Goal: Task Accomplishment & Management: Use online tool/utility

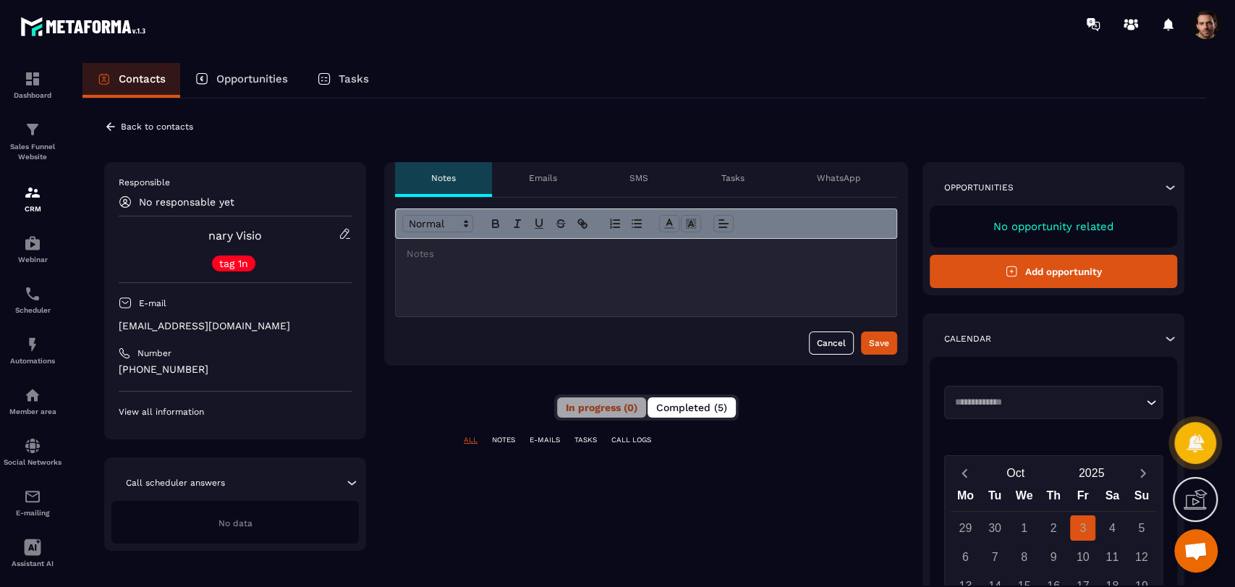
click at [715, 409] on span "Completed (5)" at bounding box center [691, 407] width 71 height 12
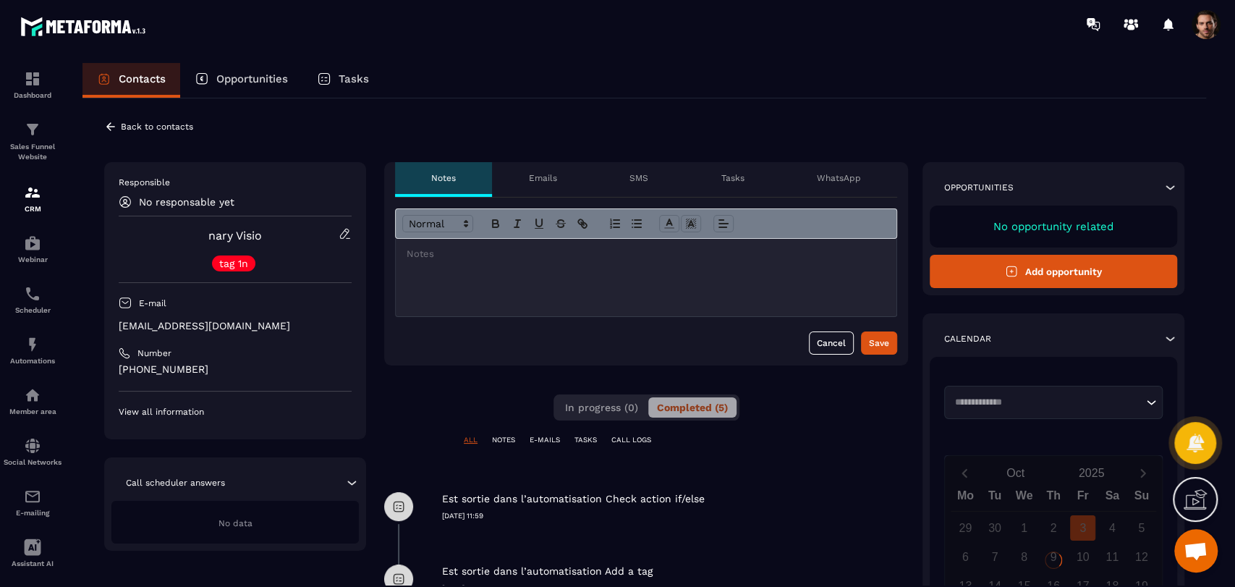
scroll to position [161, 0]
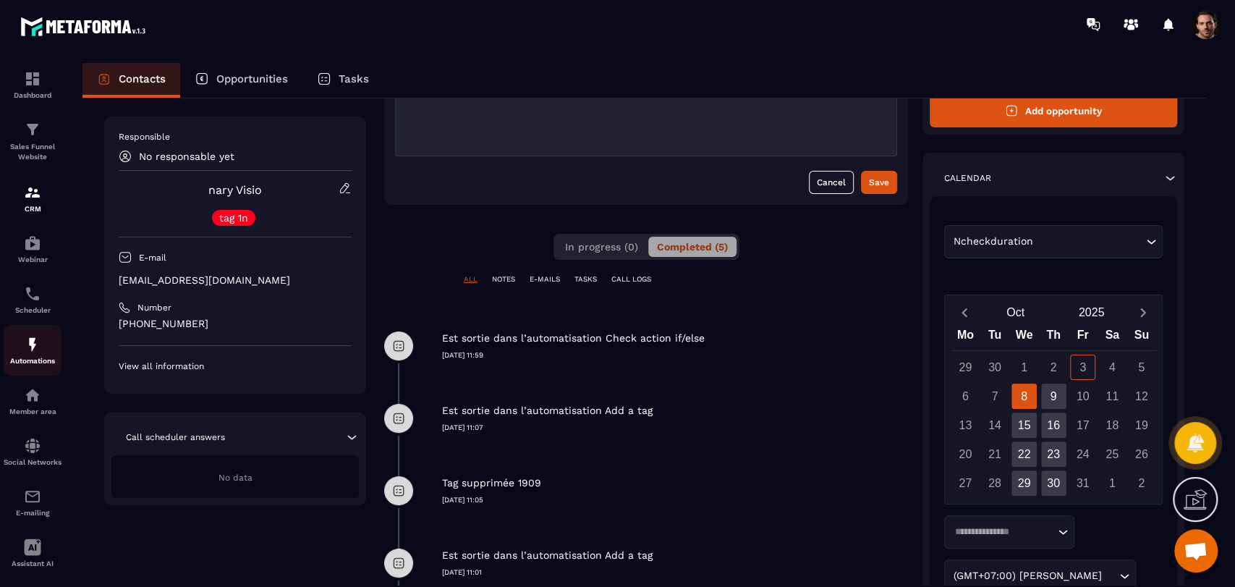
click at [29, 340] on img at bounding box center [32, 344] width 17 height 17
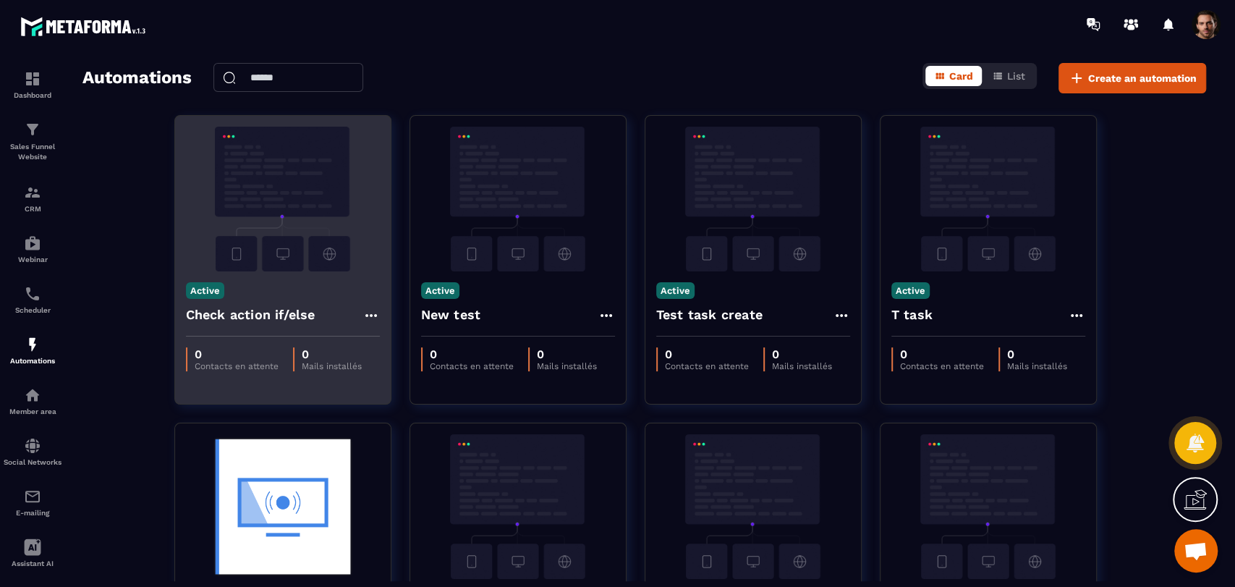
click at [365, 312] on icon at bounding box center [370, 315] width 17 height 17
click at [388, 340] on link "Edit" at bounding box center [405, 348] width 75 height 32
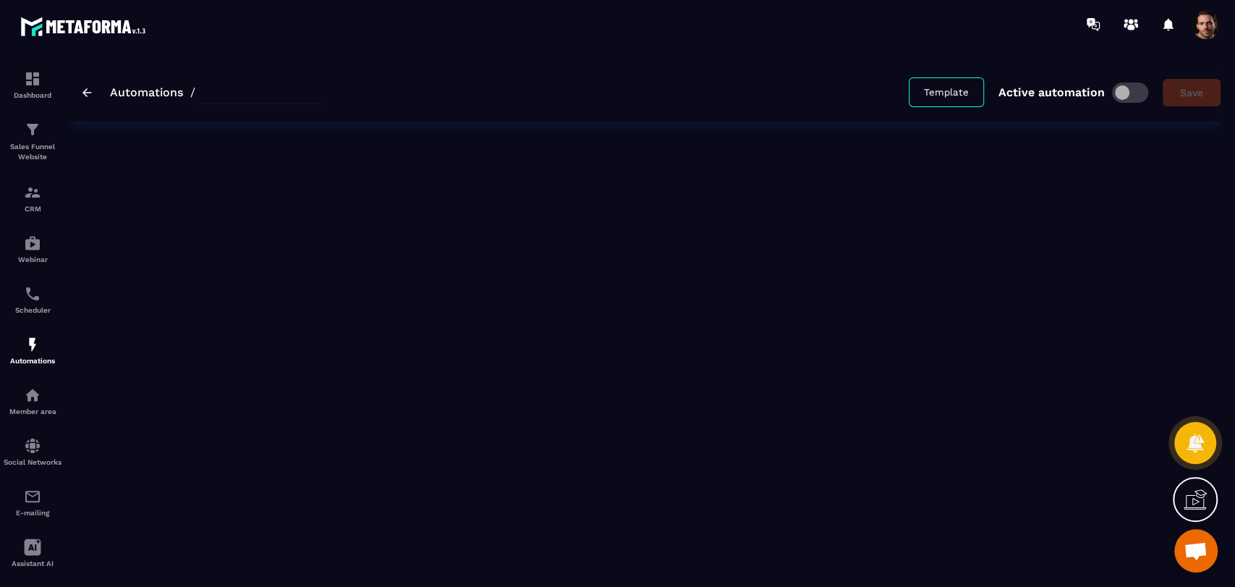
type input "**********"
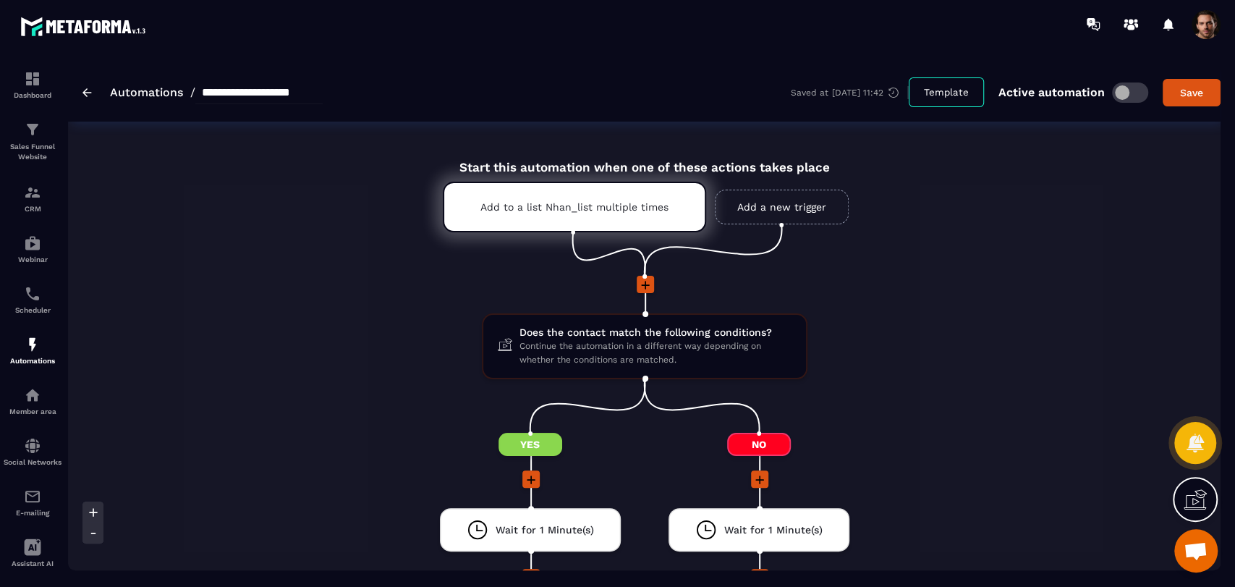
click at [1123, 90] on span at bounding box center [1130, 92] width 36 height 20
click at [85, 93] on img at bounding box center [86, 92] width 9 height 9
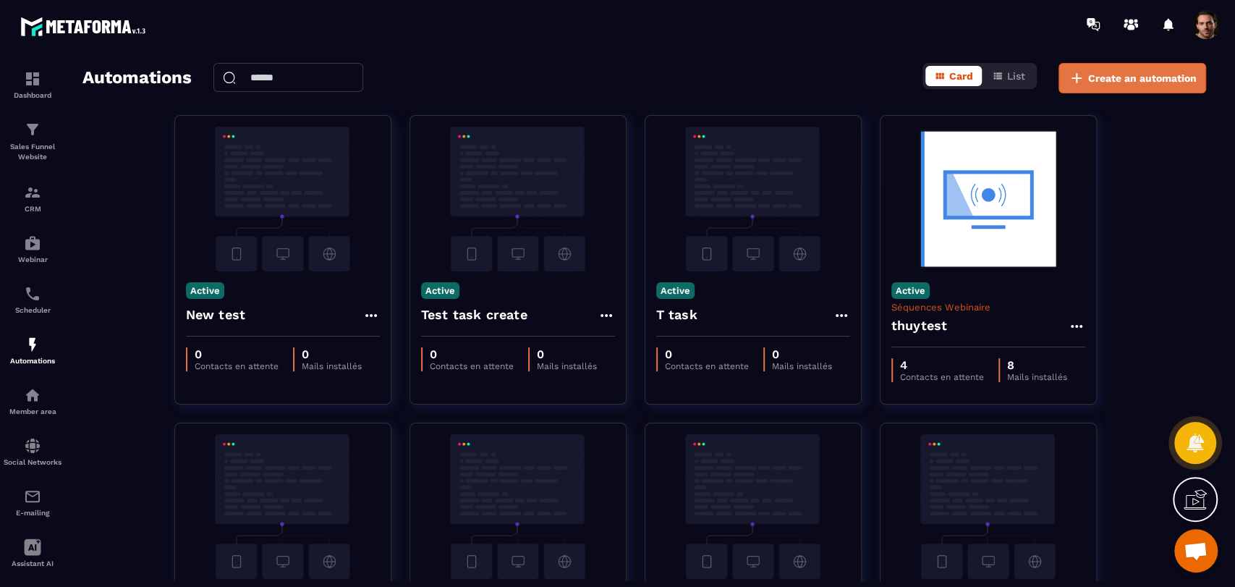
click at [1172, 82] on span "Create an automation" at bounding box center [1142, 78] width 108 height 14
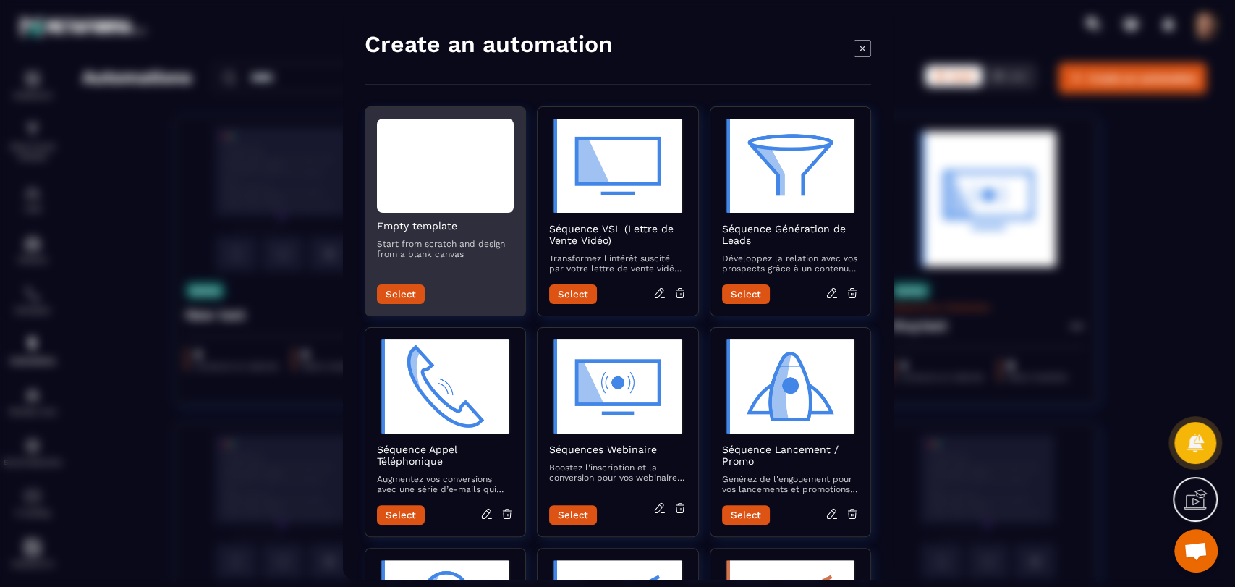
click at [395, 290] on button "Select" at bounding box center [401, 294] width 48 height 20
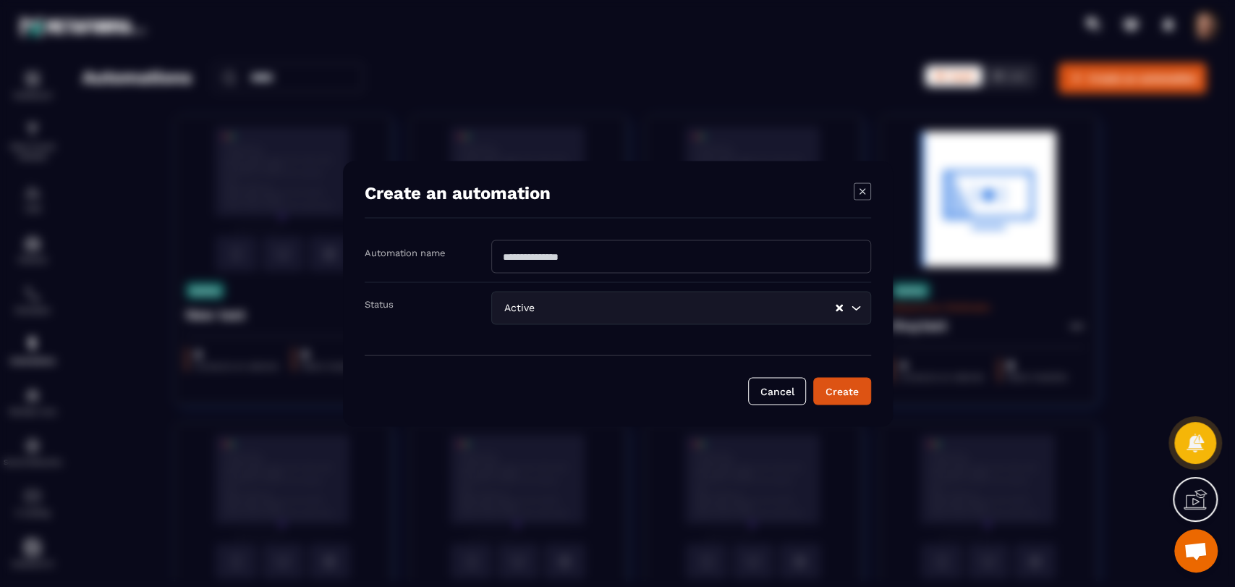
click at [588, 250] on input "Modal window" at bounding box center [681, 255] width 380 height 33
type input "**********"
click at [833, 385] on button "Create" at bounding box center [842, 390] width 58 height 27
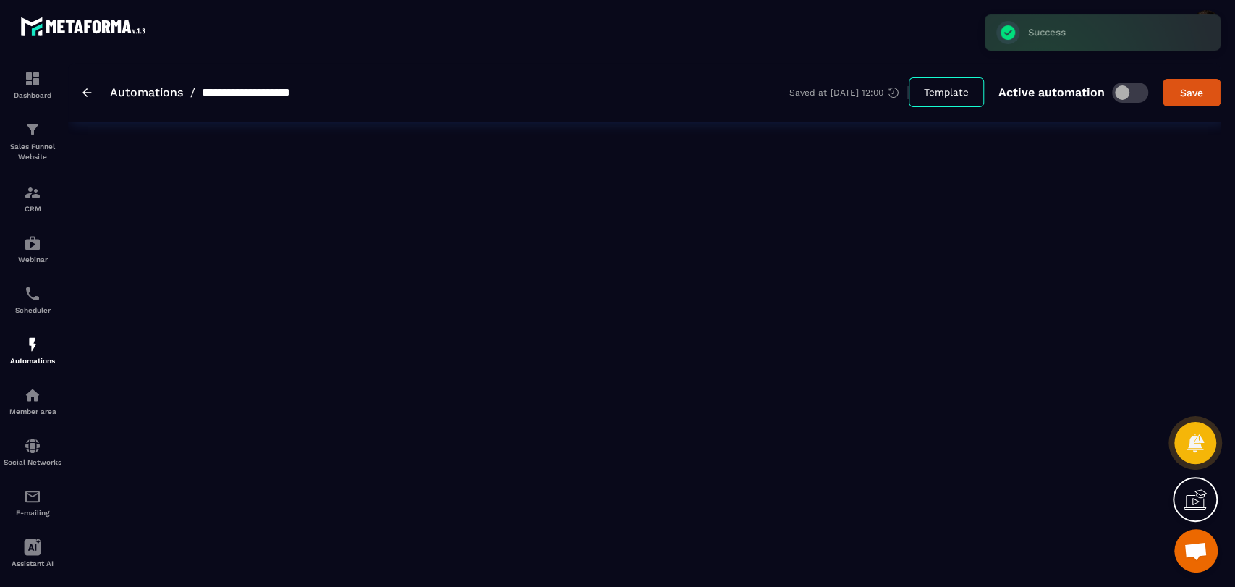
type input "**********"
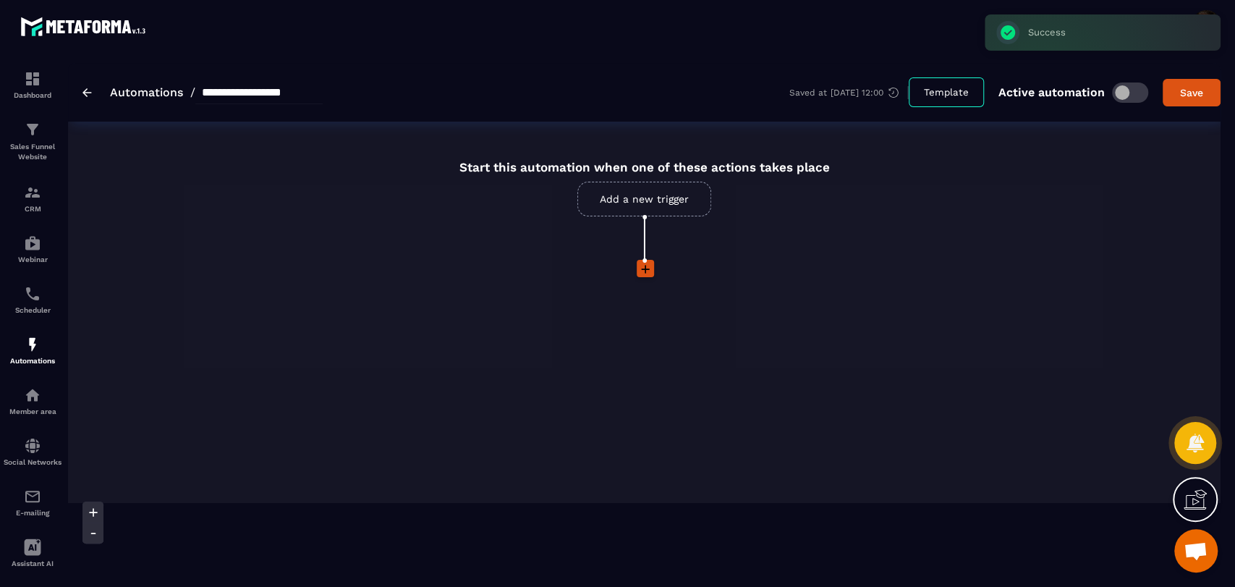
click at [694, 213] on link "Add a new trigger" at bounding box center [644, 199] width 134 height 35
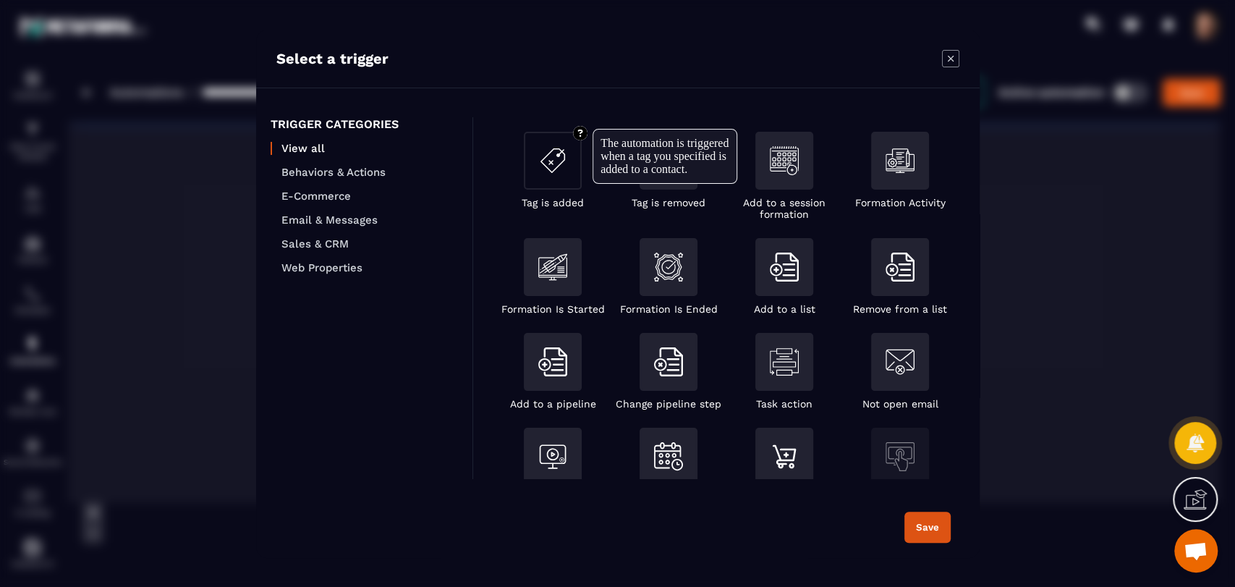
click at [555, 152] on img "Modal window" at bounding box center [552, 160] width 29 height 29
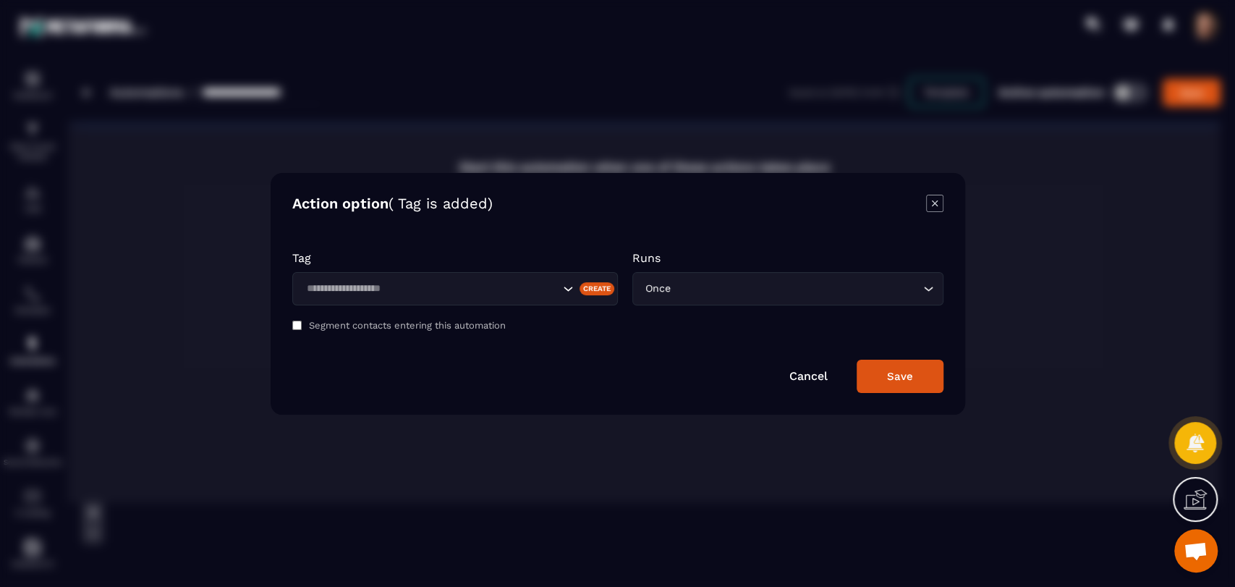
click at [498, 297] on div "Search for option" at bounding box center [454, 288] width 325 height 33
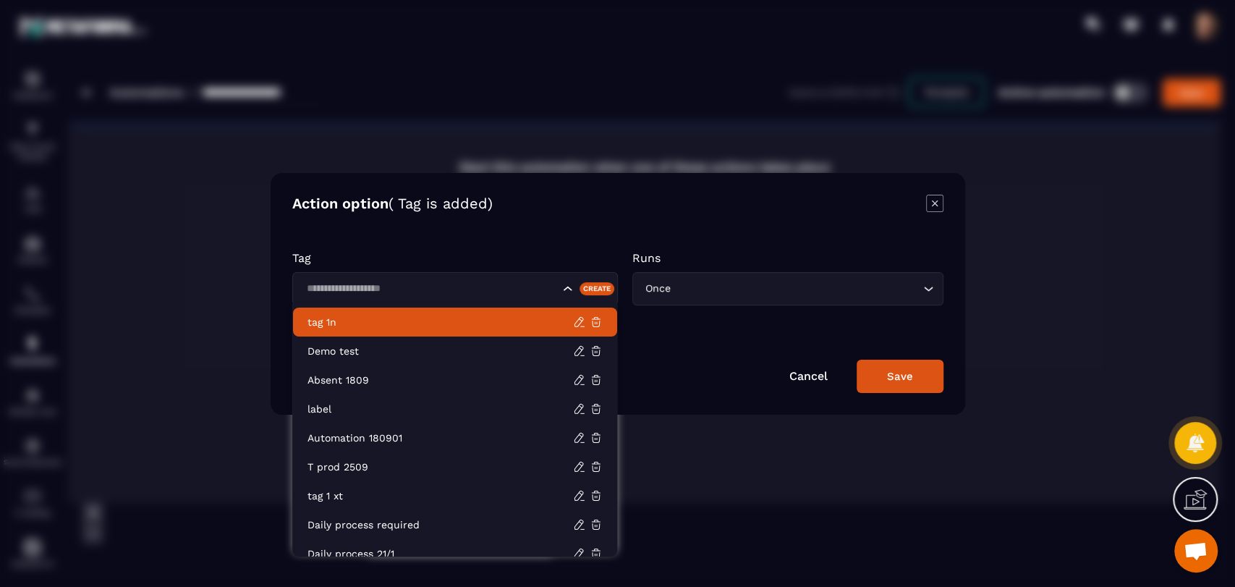
click at [482, 317] on p "tag 1n" at bounding box center [439, 322] width 265 height 14
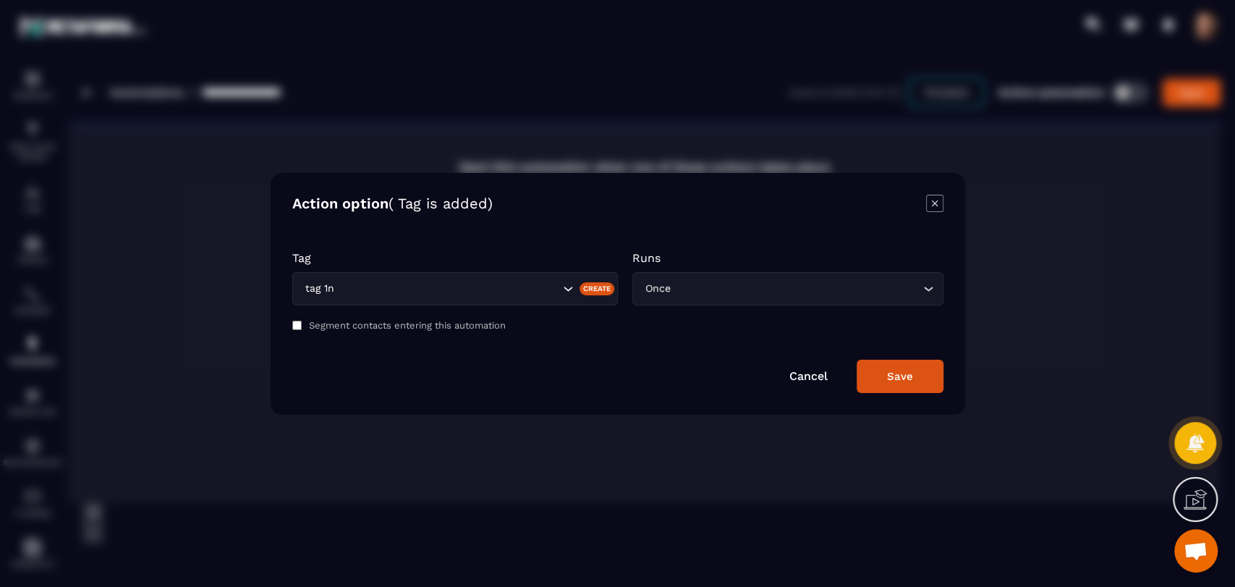
click at [741, 291] on input "Search for option" at bounding box center [796, 289] width 246 height 16
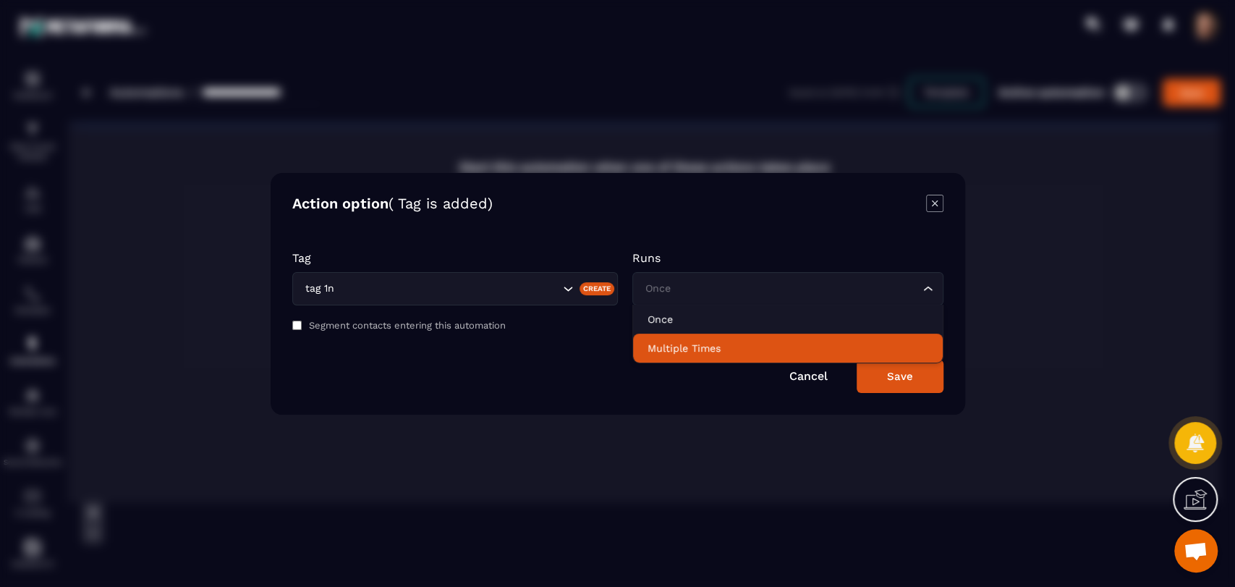
click at [739, 341] on p "Multiple Times" at bounding box center [787, 348] width 281 height 14
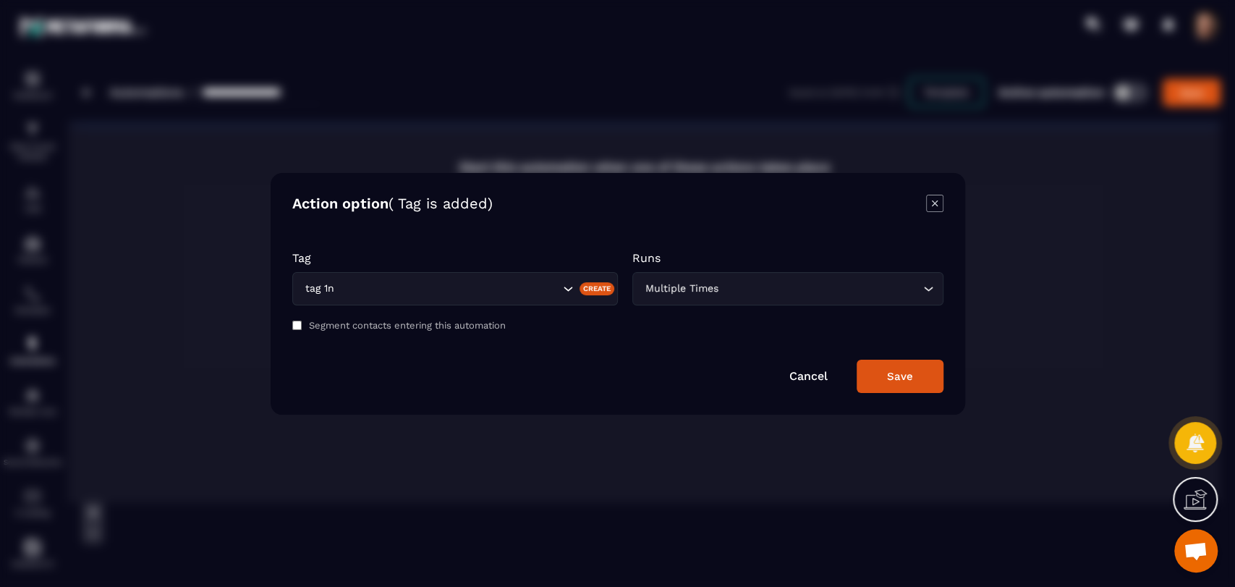
click at [880, 378] on button "Save" at bounding box center [899, 375] width 87 height 33
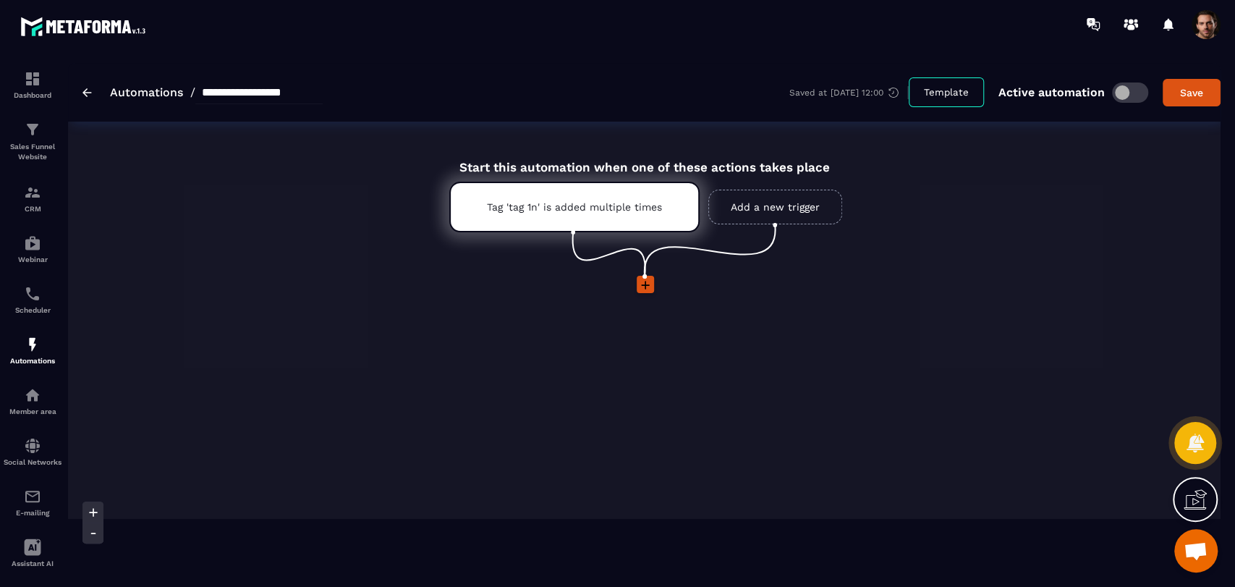
click at [647, 281] on icon at bounding box center [645, 285] width 14 height 14
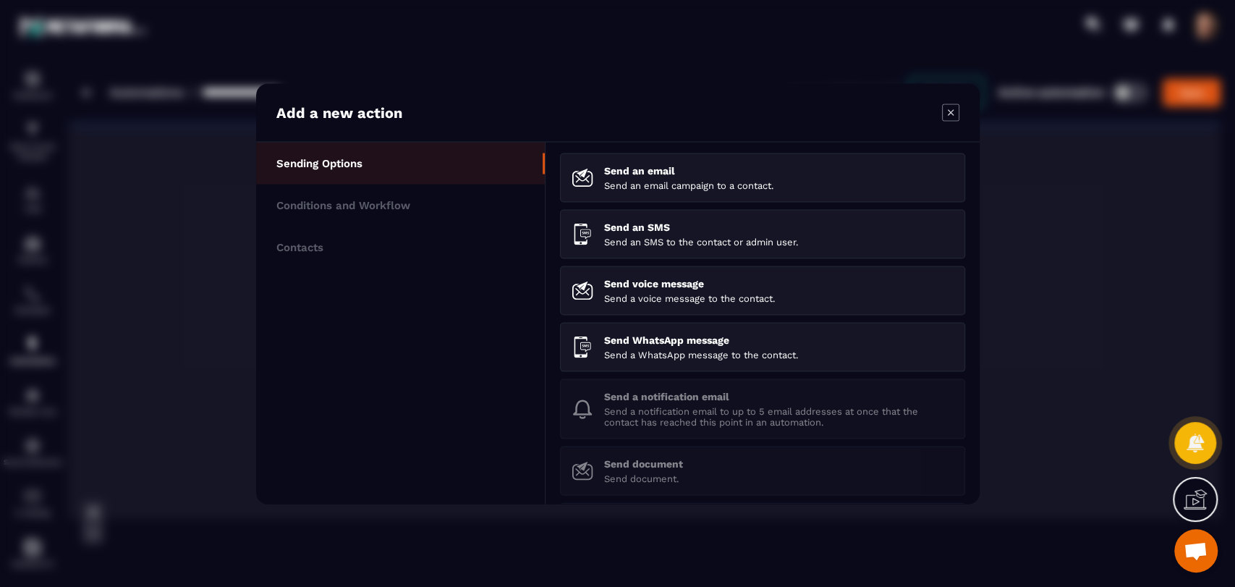
scroll to position [213, 0]
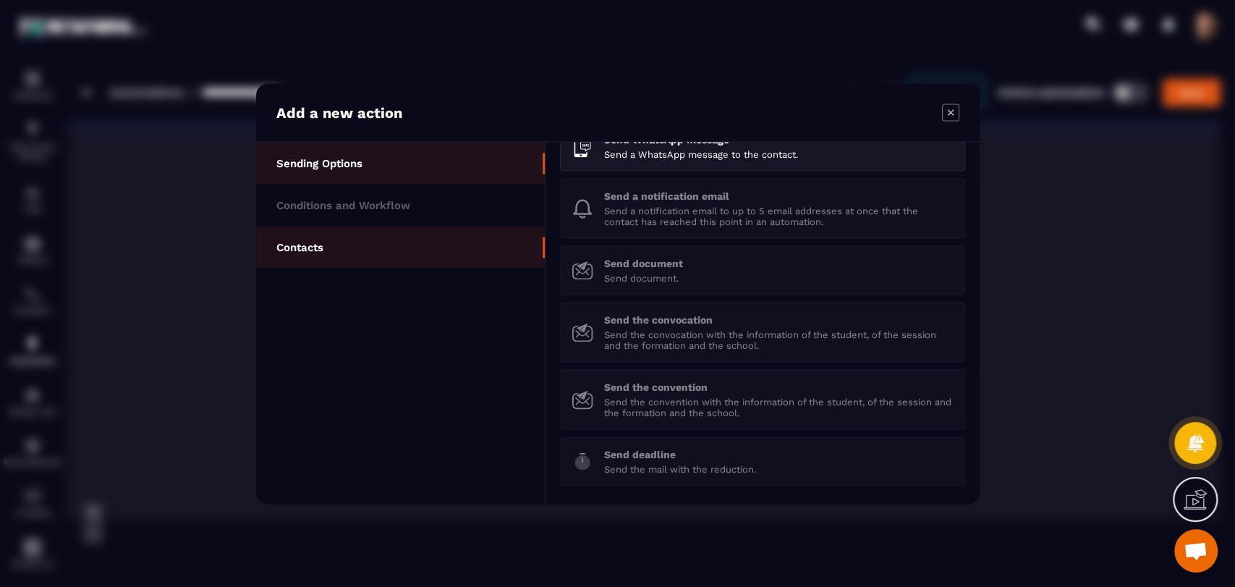
click at [343, 243] on li "Contacts" at bounding box center [400, 247] width 289 height 42
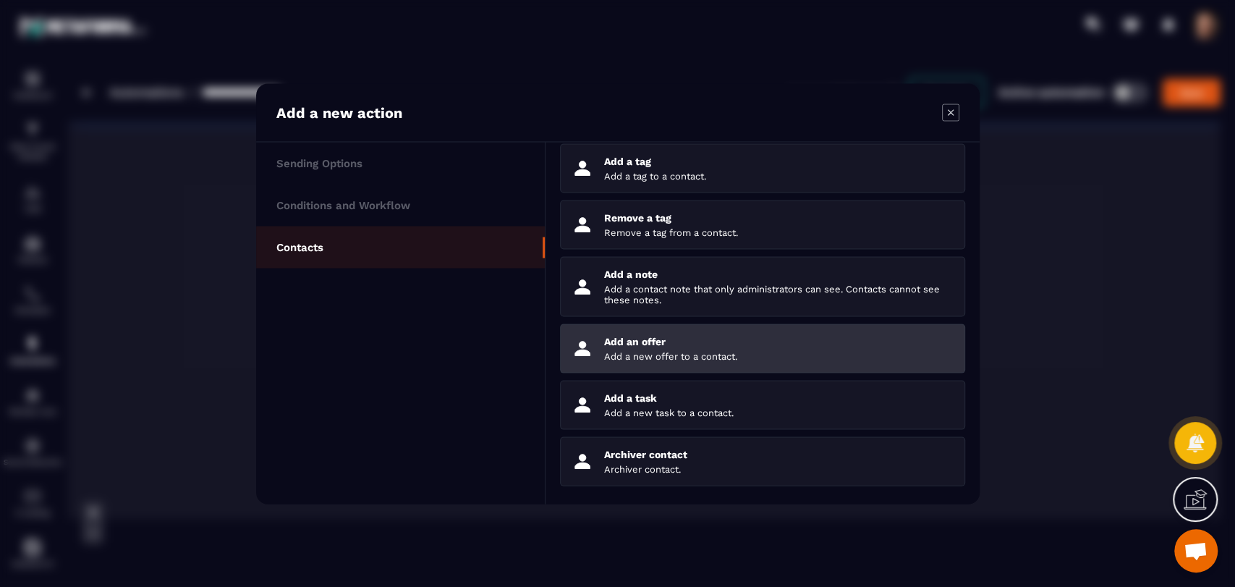
click at [681, 354] on p "Add a new offer to a contact." at bounding box center [778, 355] width 349 height 11
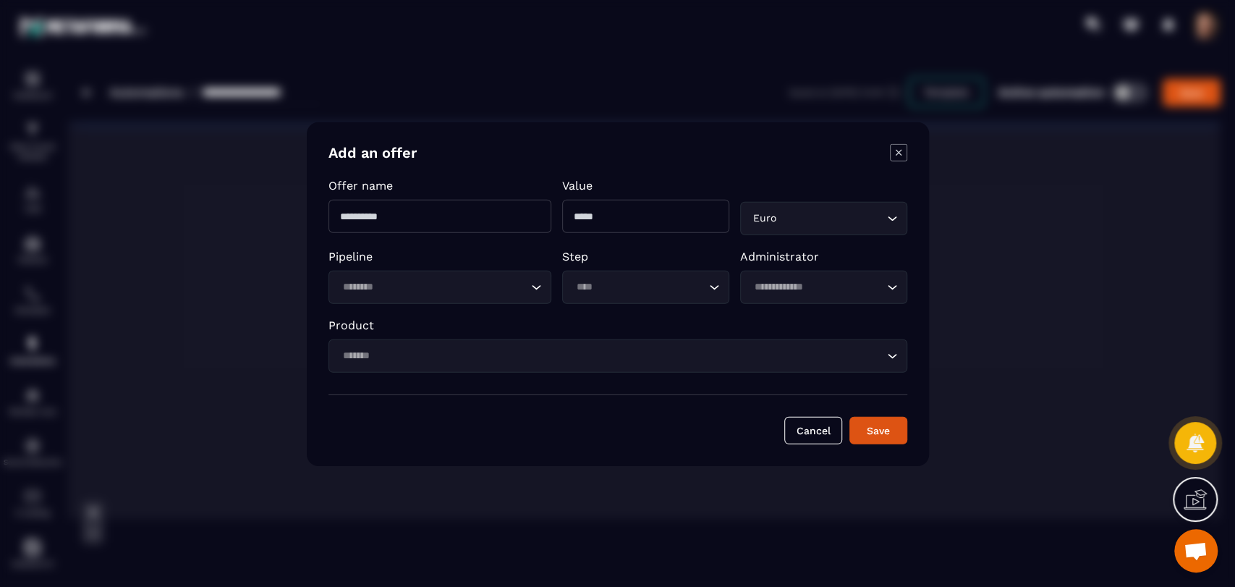
click at [454, 216] on input "Modal window" at bounding box center [439, 215] width 223 height 33
type input "**********"
click at [608, 217] on input "*" at bounding box center [645, 215] width 167 height 33
type input "*"
click at [388, 289] on input "Search for option" at bounding box center [433, 286] width 190 height 16
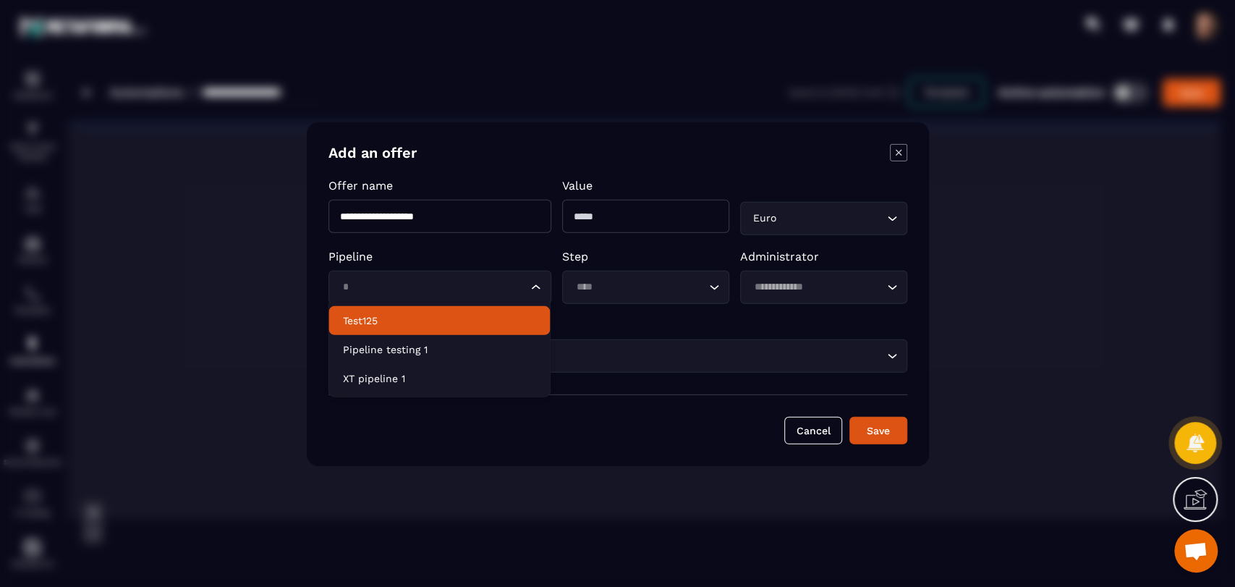
click at [409, 325] on p "Test125" at bounding box center [439, 320] width 192 height 14
type input "*"
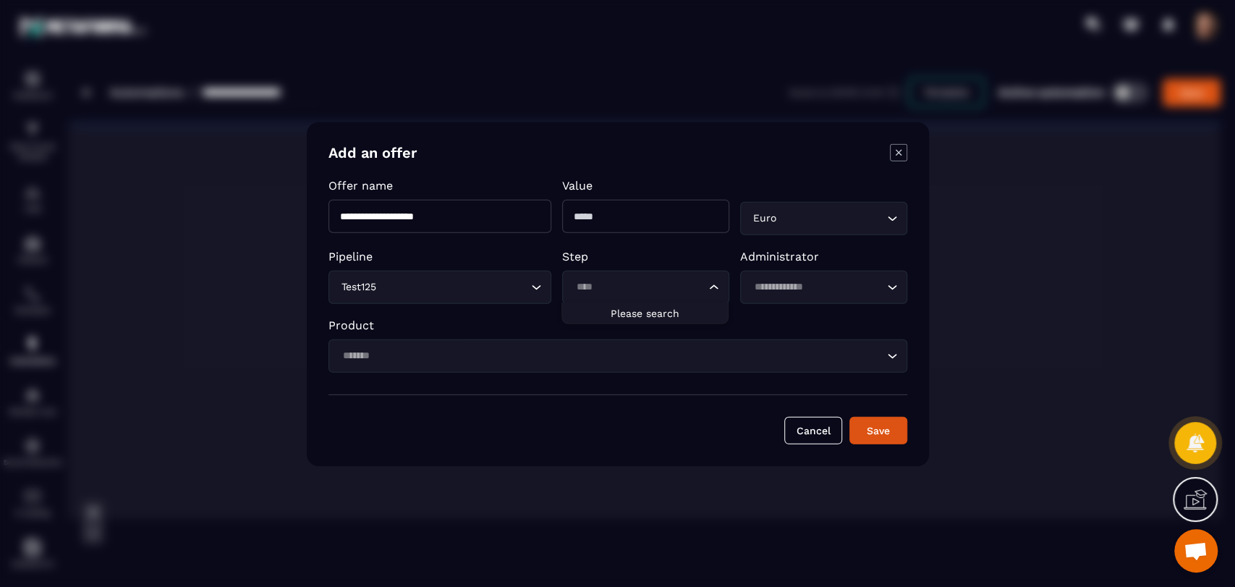
click at [586, 284] on input "Search for option" at bounding box center [638, 286] width 134 height 16
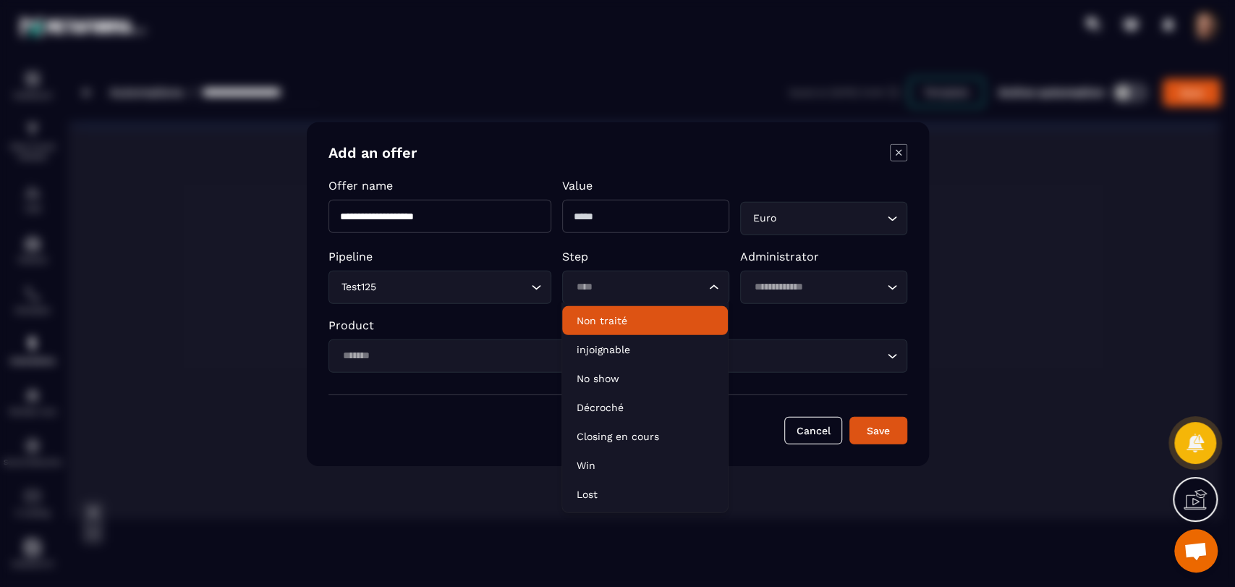
click at [620, 322] on p "Non traité" at bounding box center [644, 320] width 137 height 14
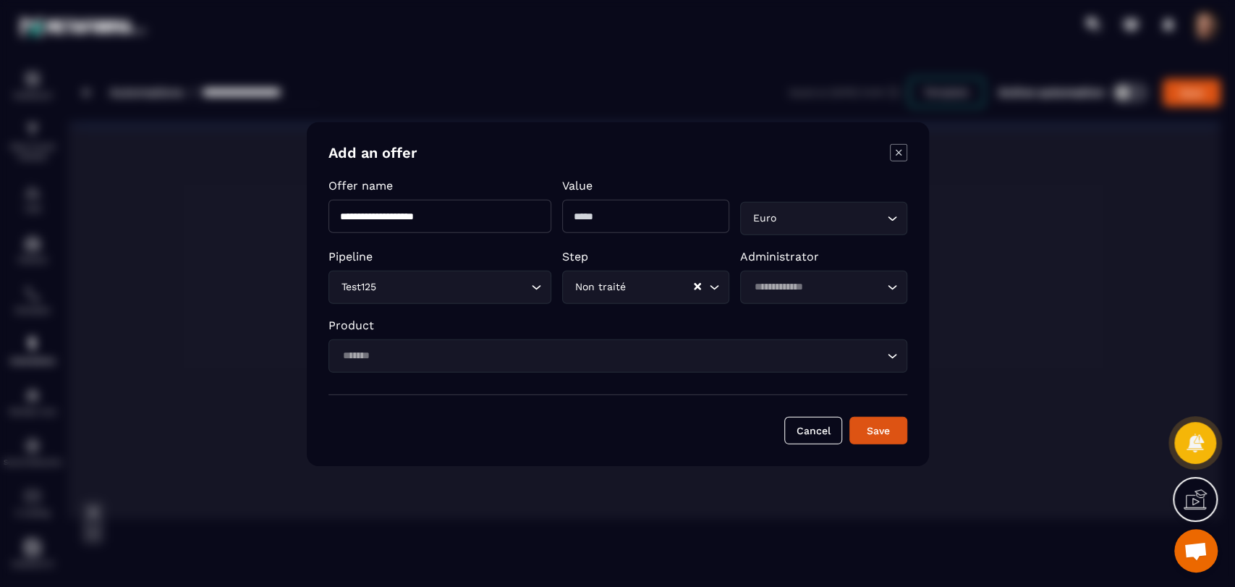
click at [828, 297] on div "Loading..." at bounding box center [823, 286] width 167 height 33
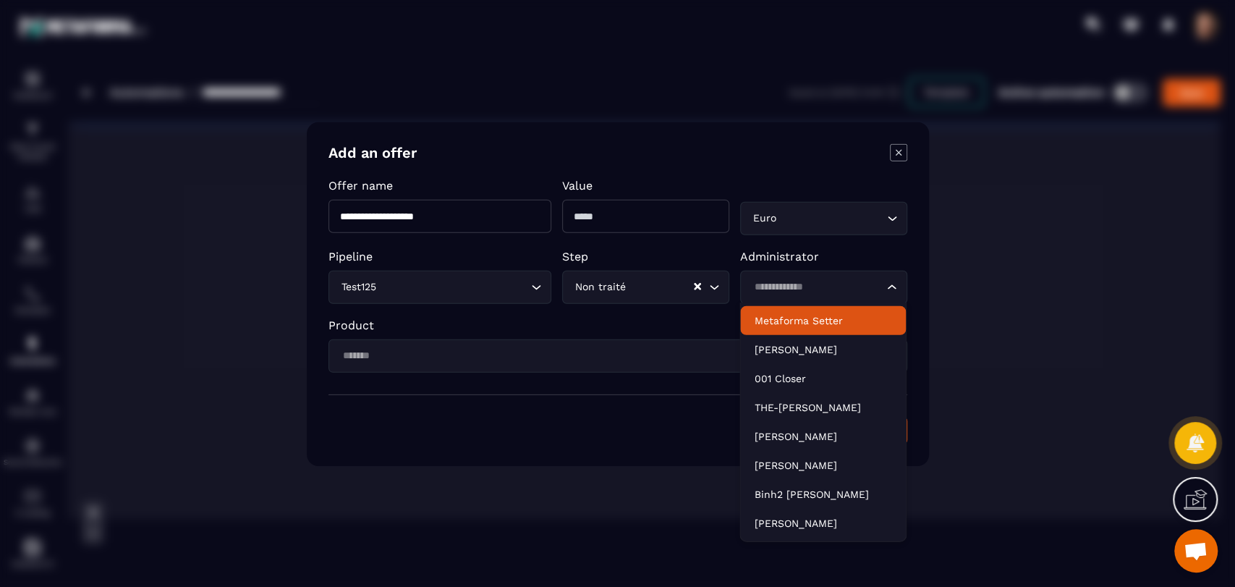
click at [827, 325] on p "Metaforma Setter" at bounding box center [822, 320] width 137 height 14
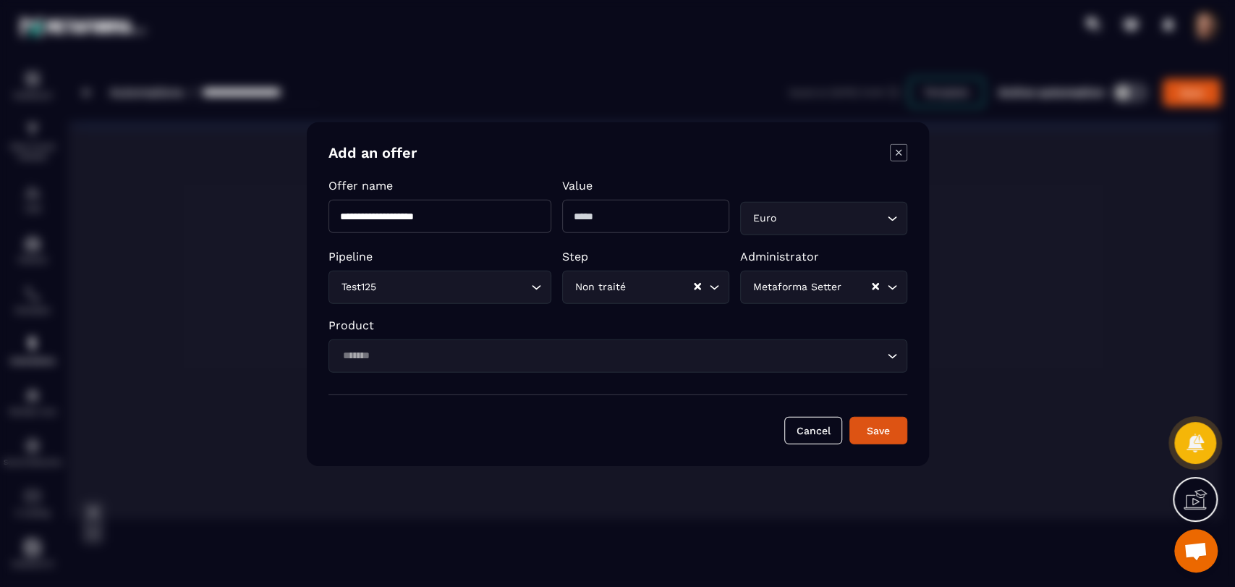
click at [828, 299] on div "Metaforma Setter Loading..." at bounding box center [823, 286] width 167 height 33
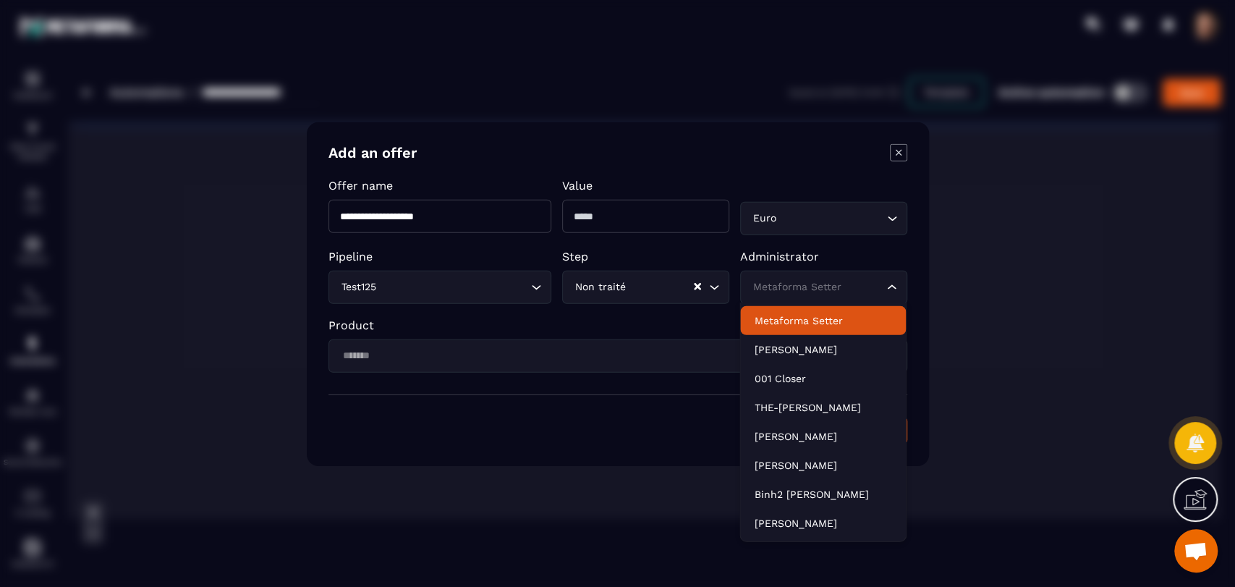
click at [822, 313] on p "Metaforma Setter" at bounding box center [822, 320] width 137 height 14
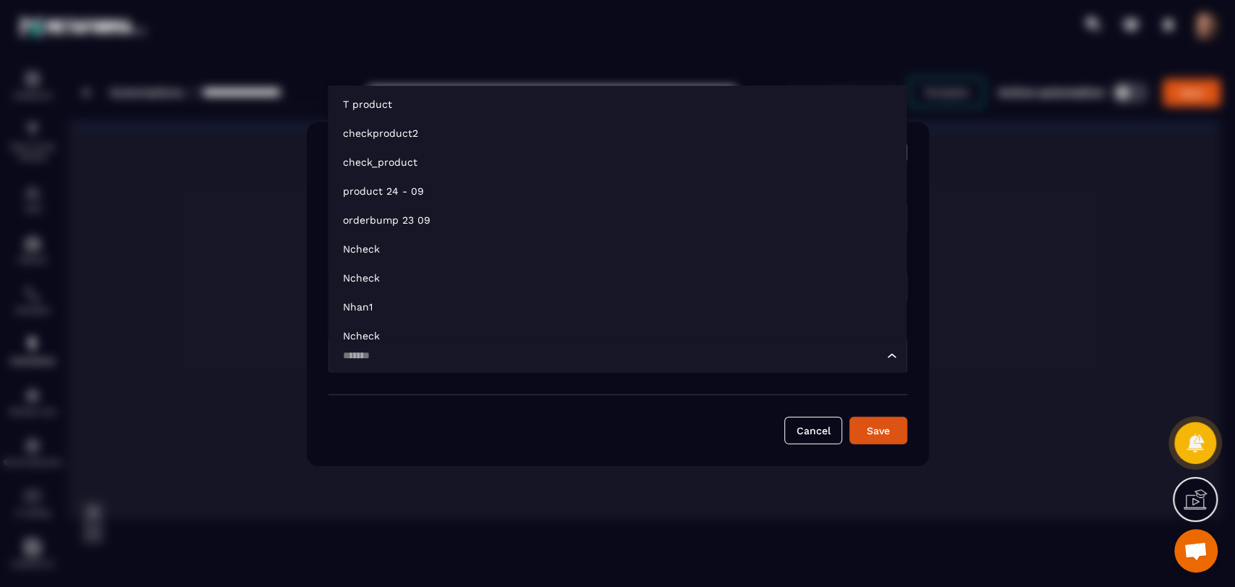
click at [629, 366] on div "Loading..." at bounding box center [617, 355] width 579 height 33
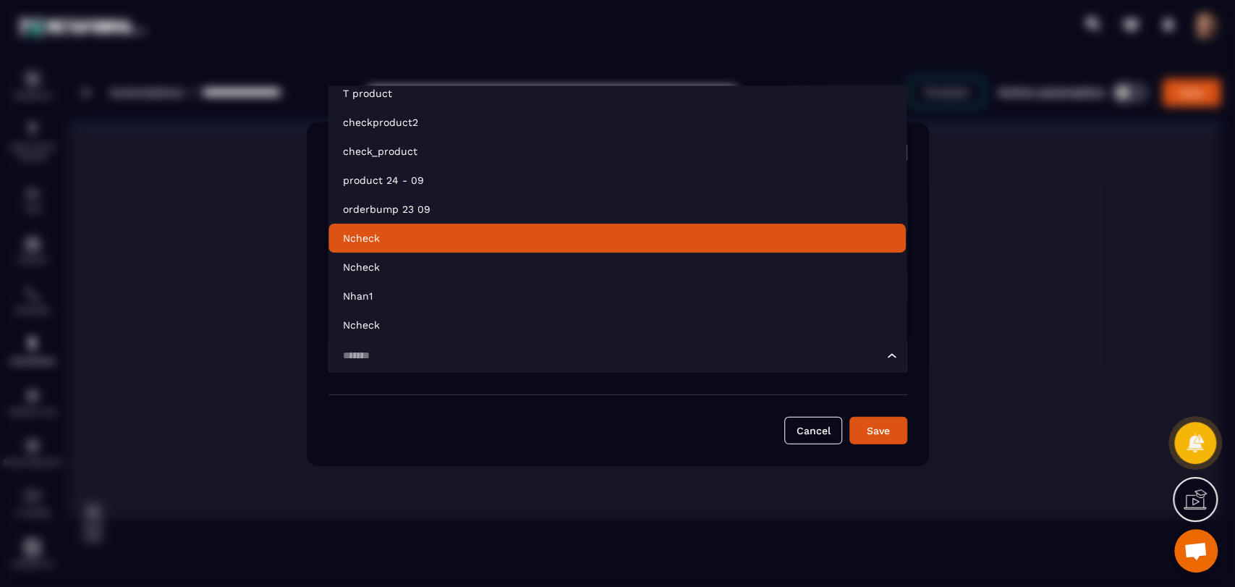
scroll to position [0, 0]
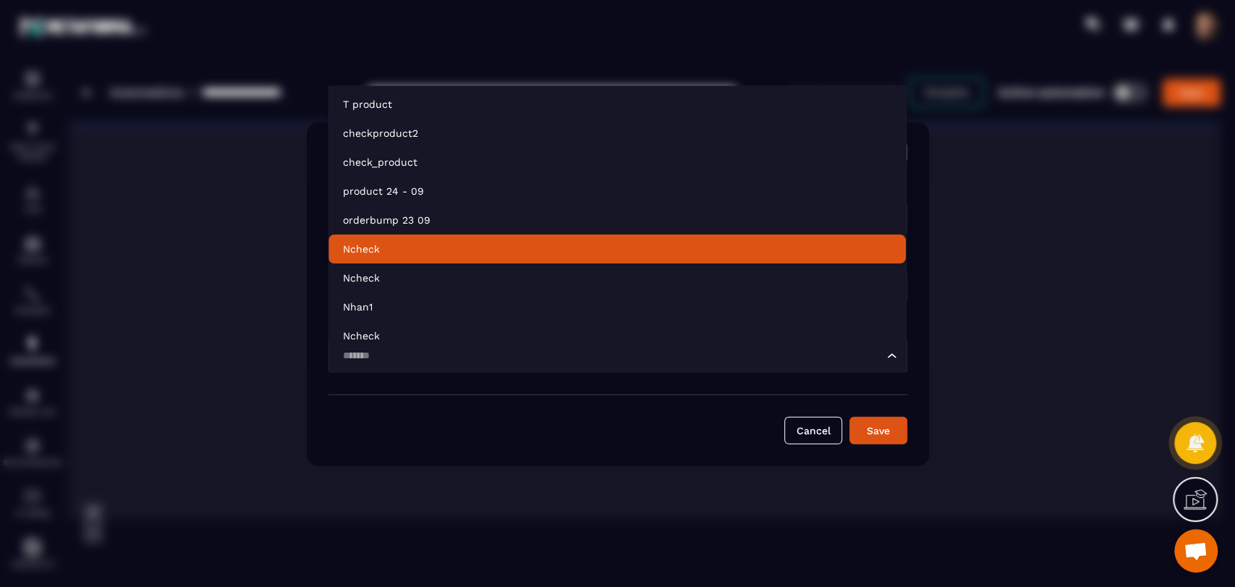
click at [492, 242] on p "Ncheck" at bounding box center [617, 249] width 548 height 14
type input "****"
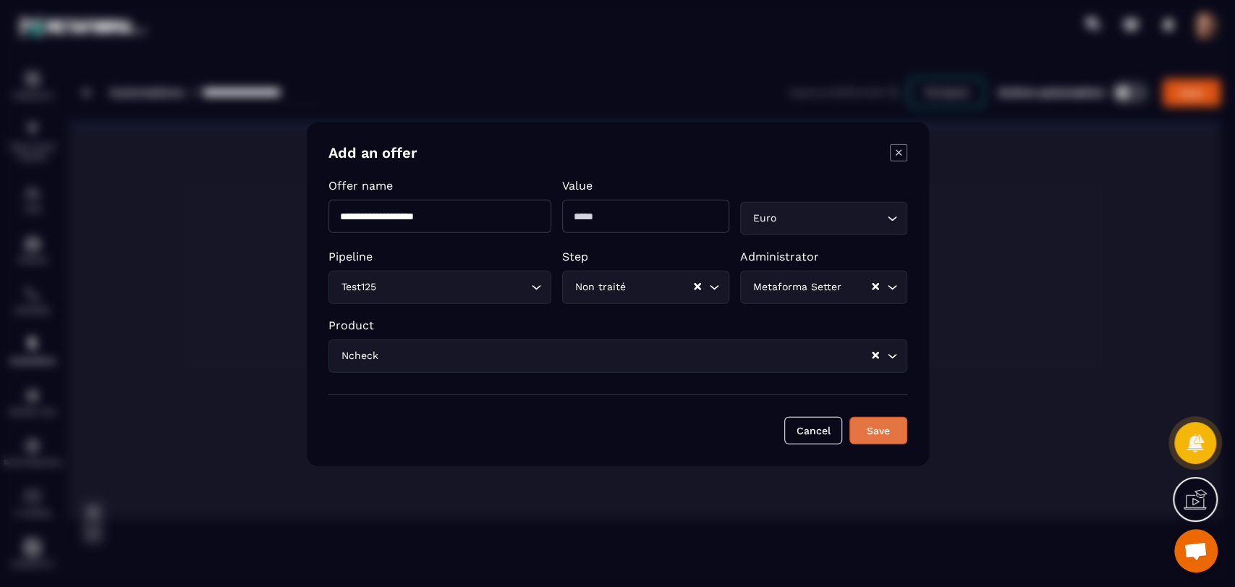
click at [893, 431] on button "Save" at bounding box center [878, 429] width 58 height 27
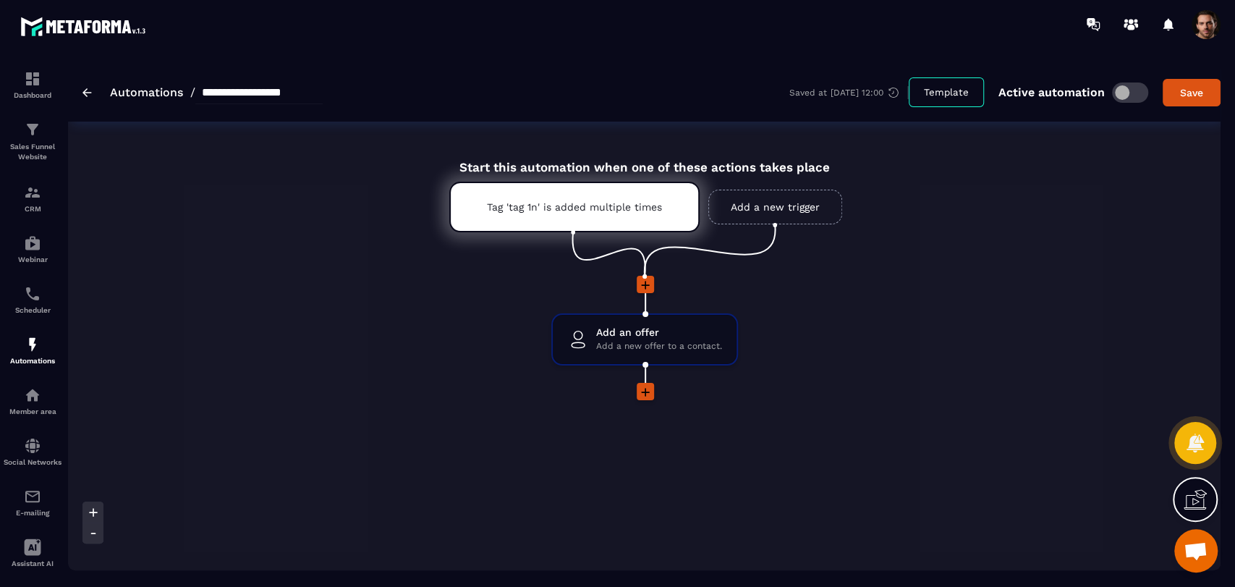
click at [644, 393] on icon at bounding box center [645, 392] width 9 height 9
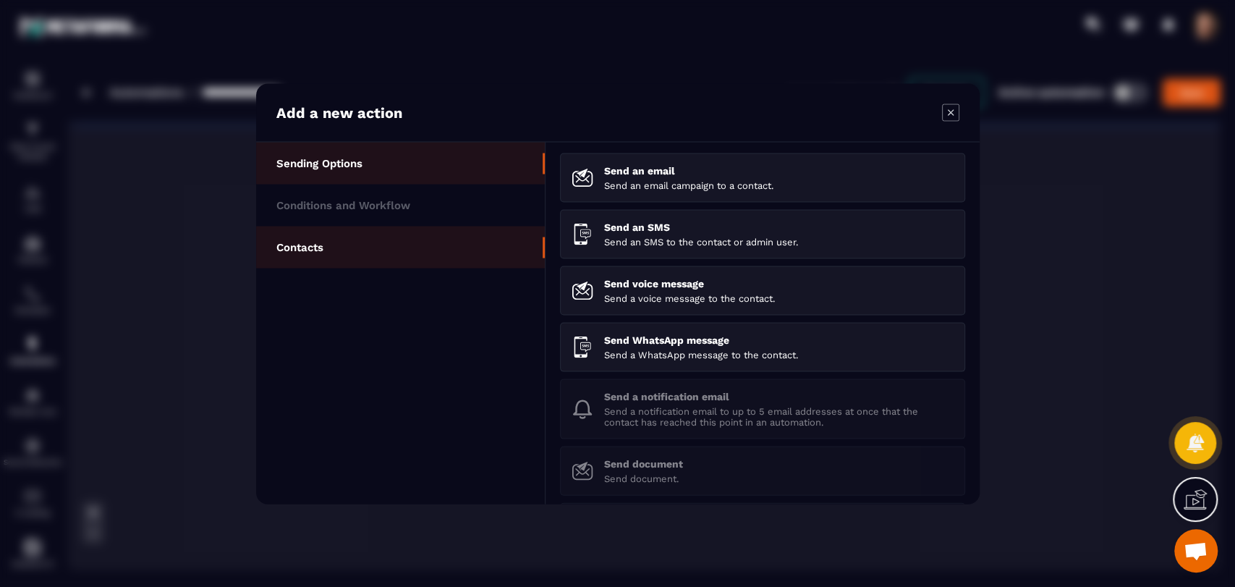
click at [334, 228] on li "Contacts" at bounding box center [400, 247] width 289 height 42
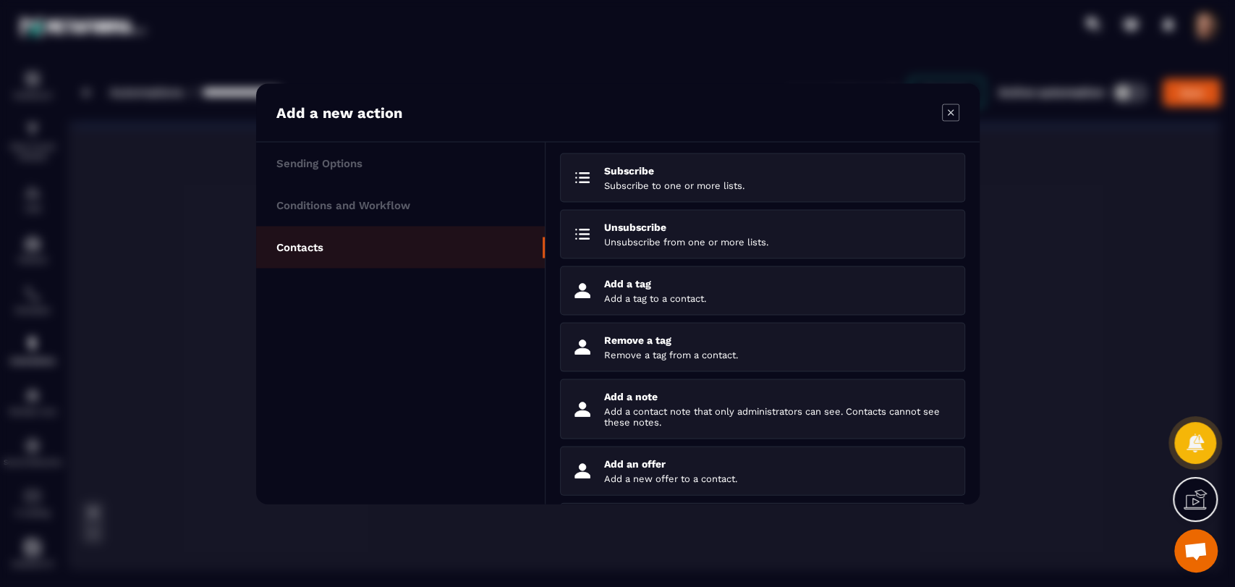
click at [375, 260] on li "Contacts" at bounding box center [400, 247] width 289 height 42
click at [399, 247] on li "Contacts" at bounding box center [400, 247] width 289 height 42
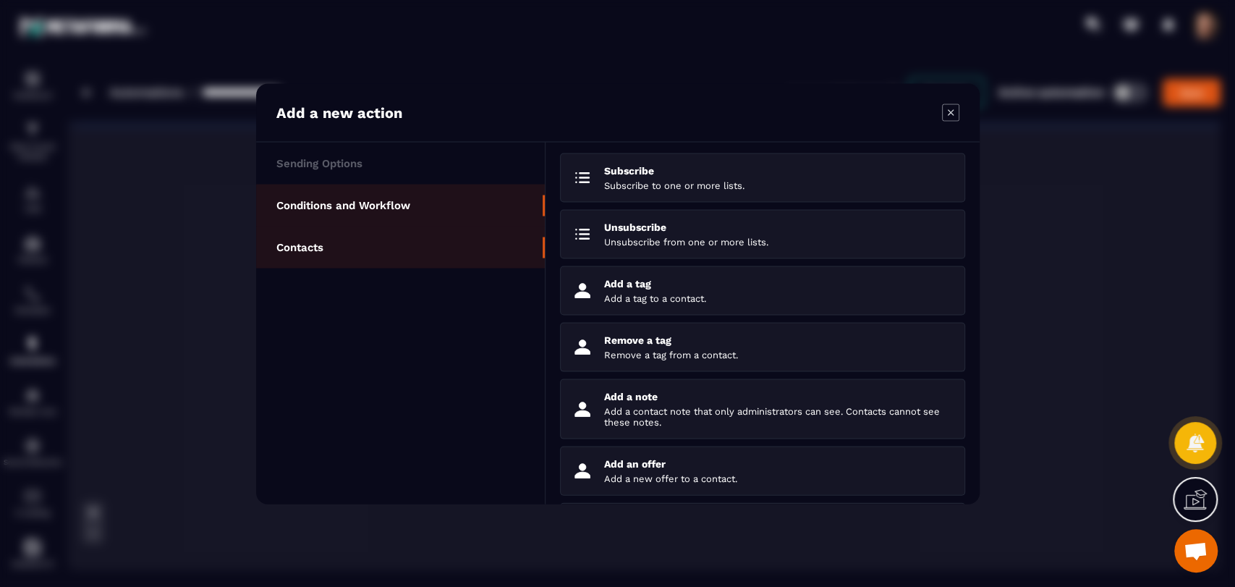
click at [422, 202] on li "Conditions and Workflow" at bounding box center [400, 205] width 289 height 42
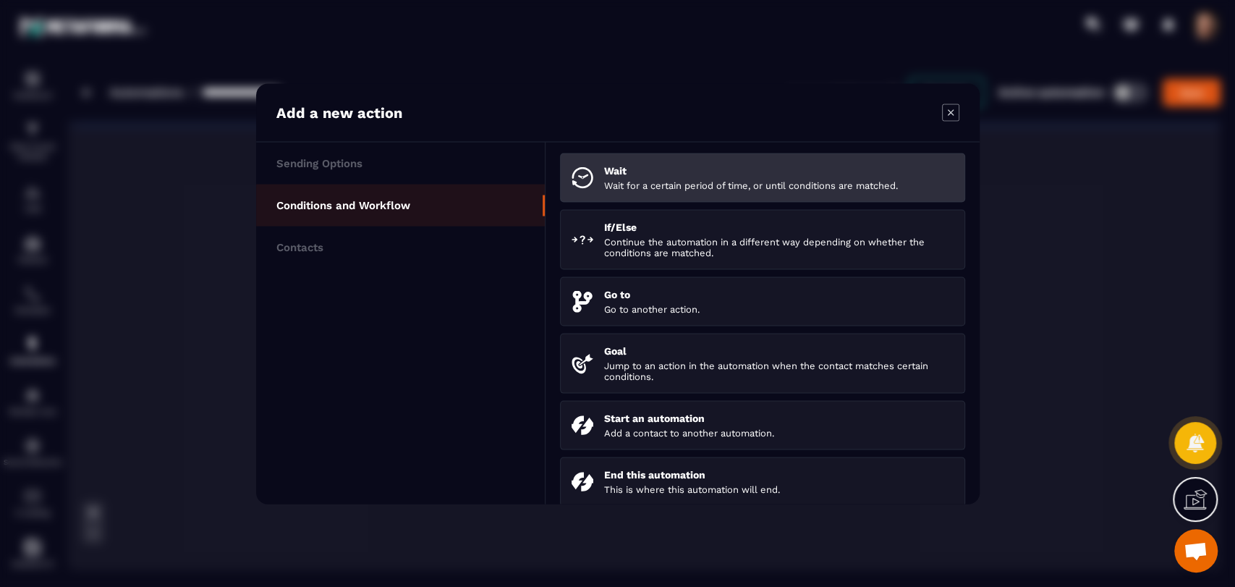
click at [625, 180] on p "Wait for a certain period of time, or until conditions are matched." at bounding box center [778, 184] width 349 height 11
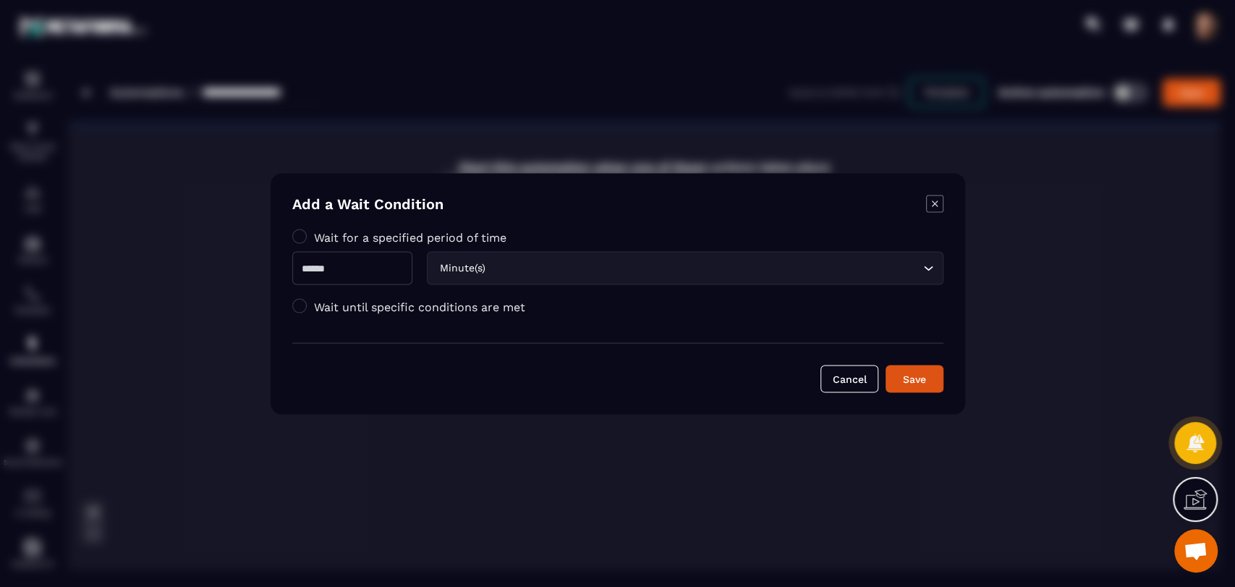
click at [320, 271] on input "Modal window" at bounding box center [352, 267] width 120 height 33
type input "*"
click at [920, 385] on button "Save" at bounding box center [914, 378] width 58 height 27
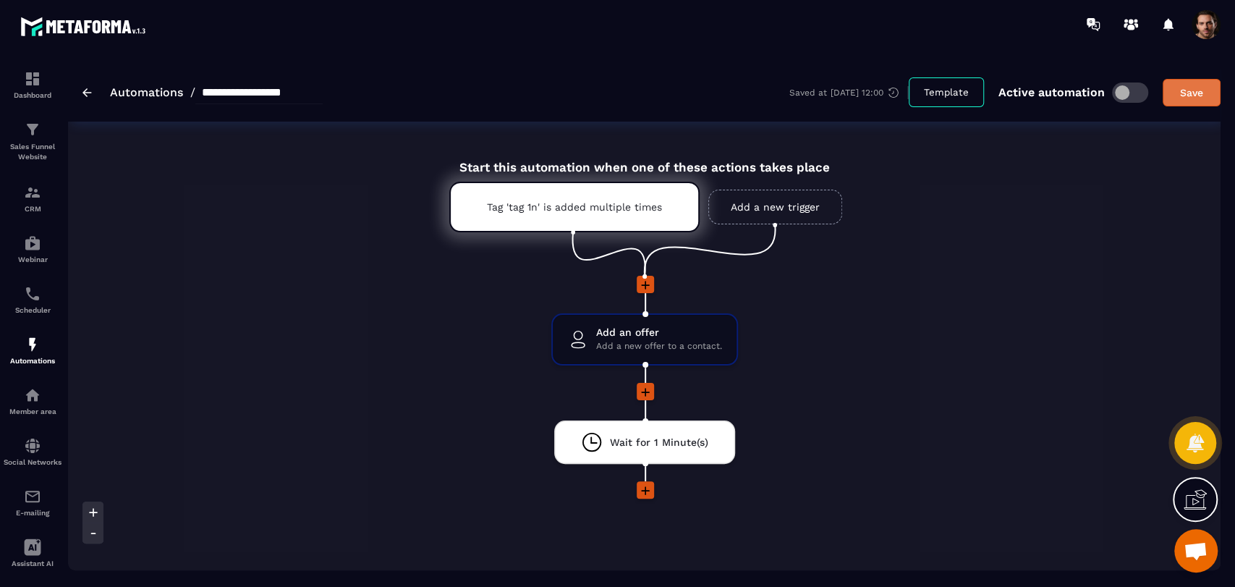
click at [1186, 93] on div "Save" at bounding box center [1191, 92] width 39 height 14
click at [38, 213] on link "CRM" at bounding box center [33, 198] width 58 height 51
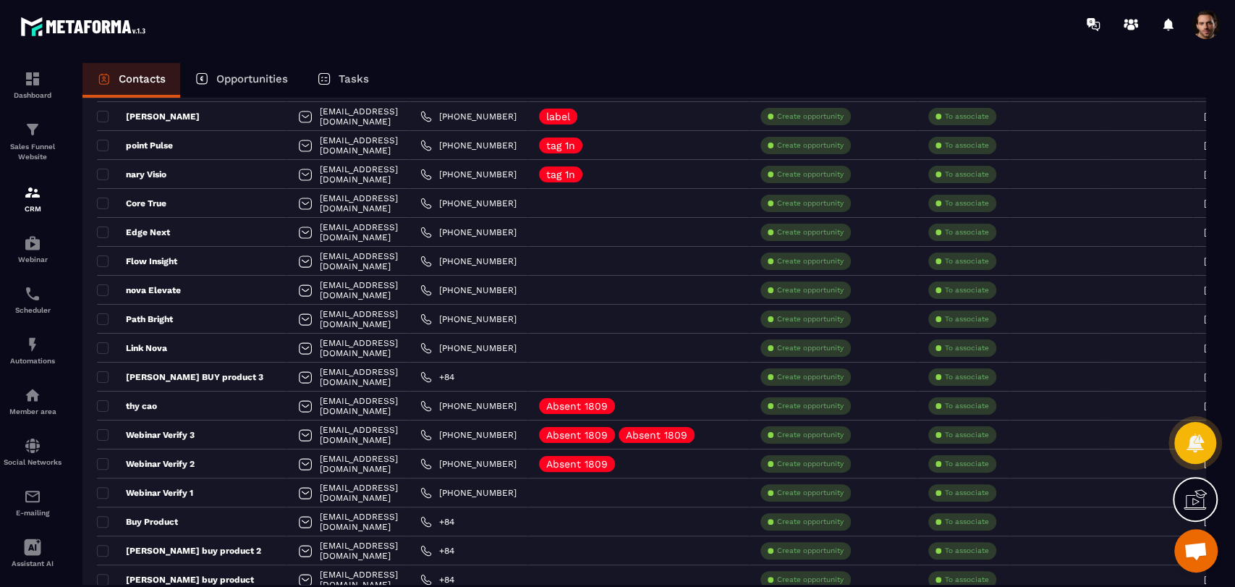
scroll to position [264, 0]
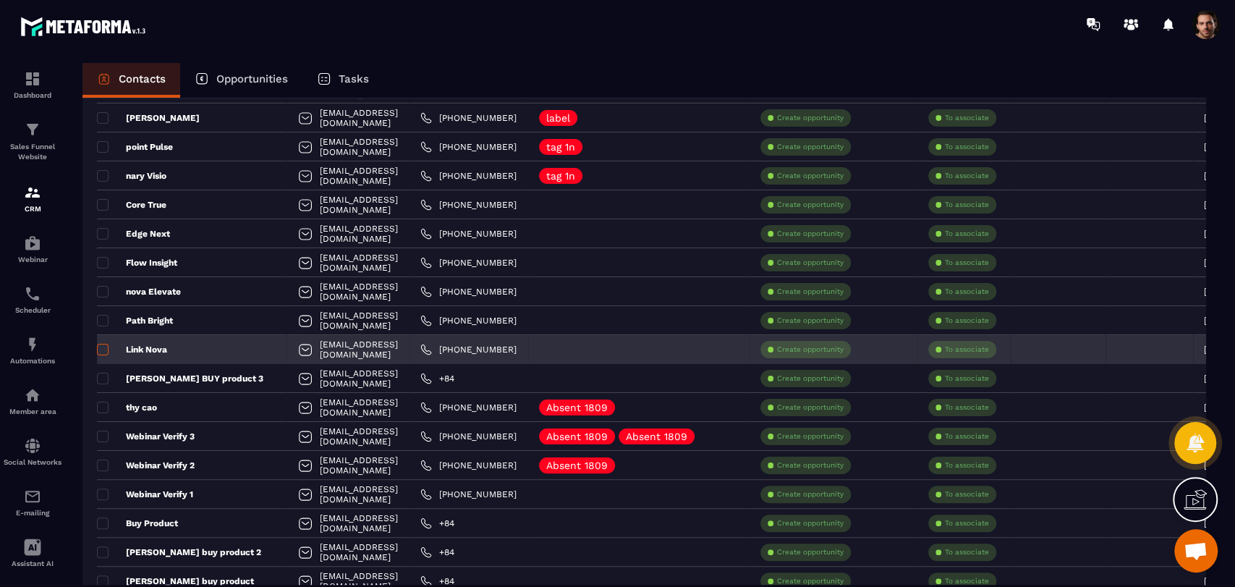
click at [101, 346] on span at bounding box center [103, 350] width 12 height 12
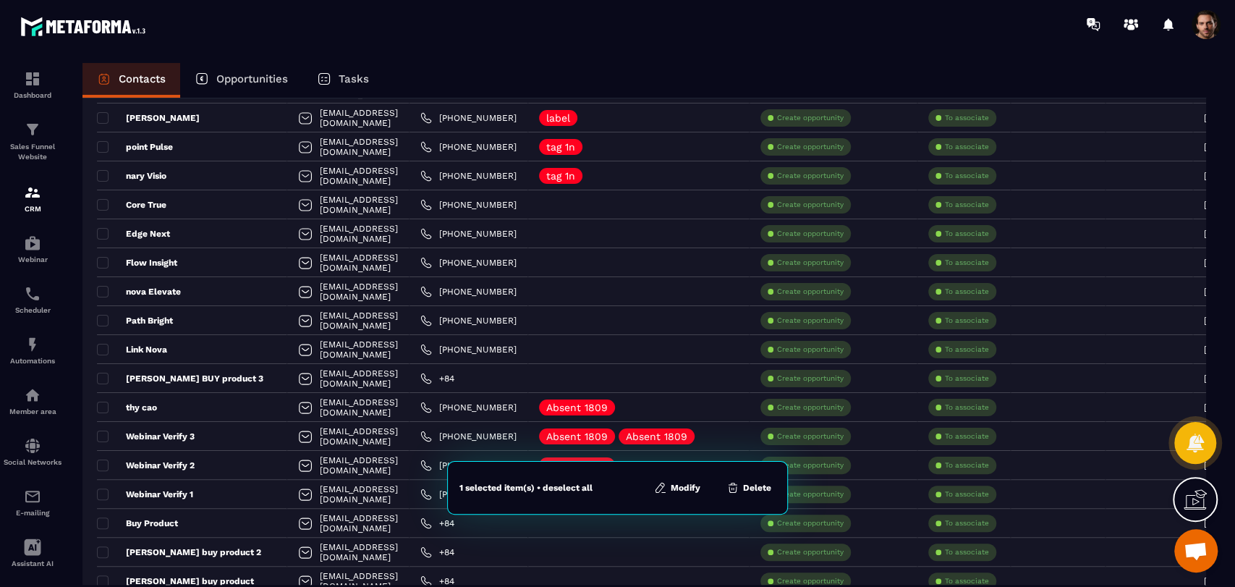
click at [687, 487] on button "Modify" at bounding box center [677, 487] width 55 height 14
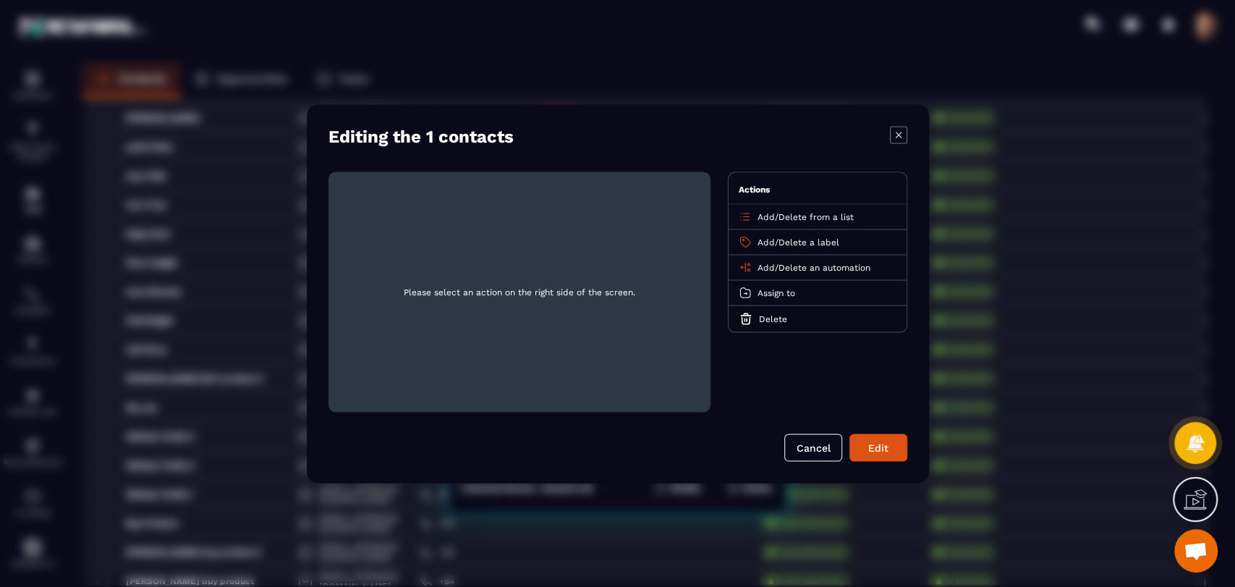
click at [762, 264] on span "Add" at bounding box center [765, 267] width 17 height 10
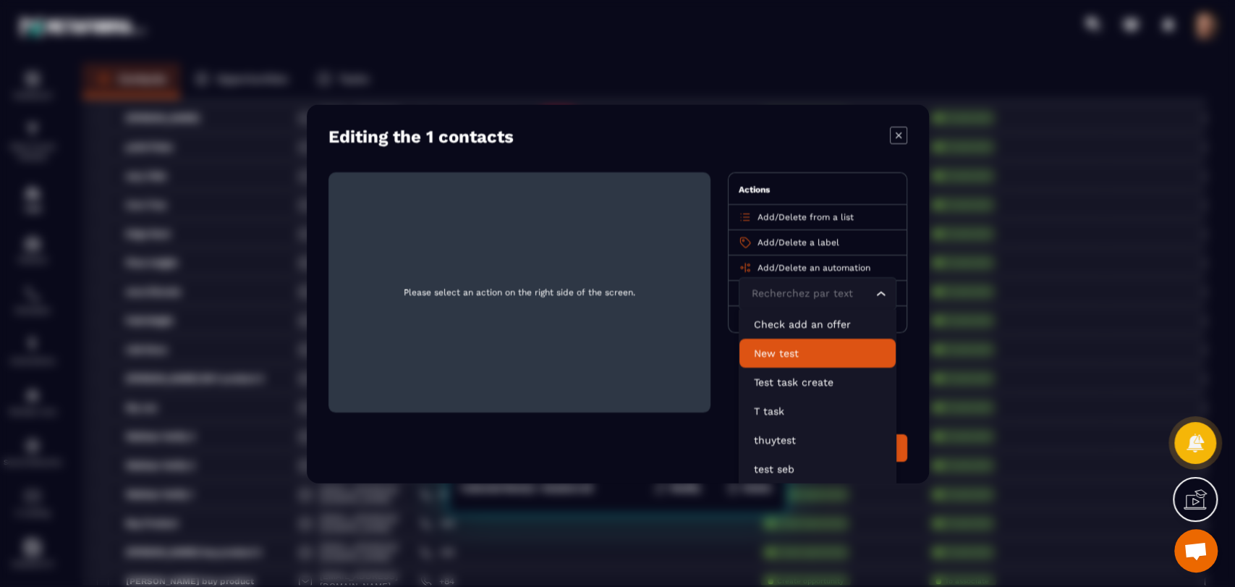
click at [792, 343] on li "New test" at bounding box center [817, 352] width 156 height 29
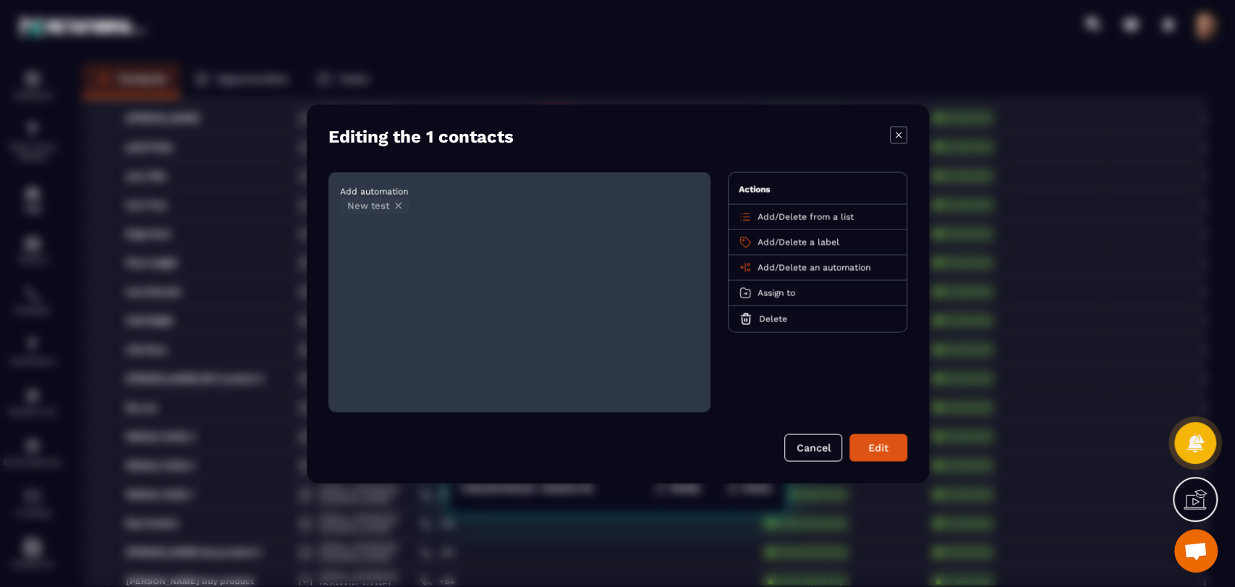
click at [399, 208] on icon "Modal window" at bounding box center [398, 205] width 11 height 11
click at [757, 266] on span "Add" at bounding box center [765, 267] width 17 height 10
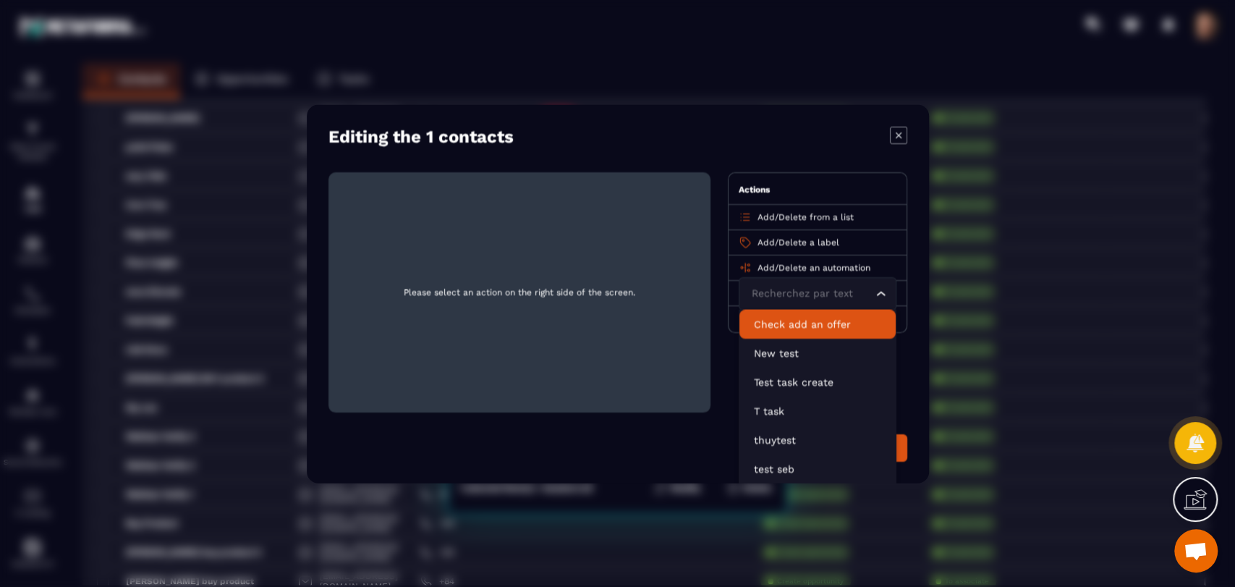
click at [794, 318] on p "Check add an offer" at bounding box center [817, 323] width 127 height 14
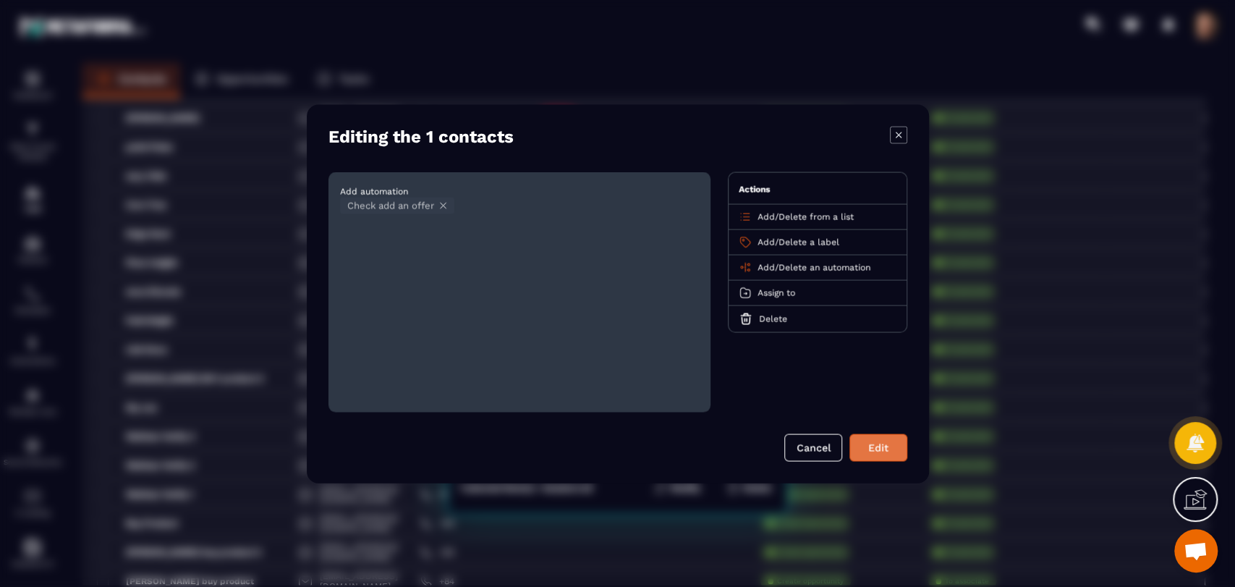
click at [883, 455] on button "Edit" at bounding box center [878, 446] width 58 height 27
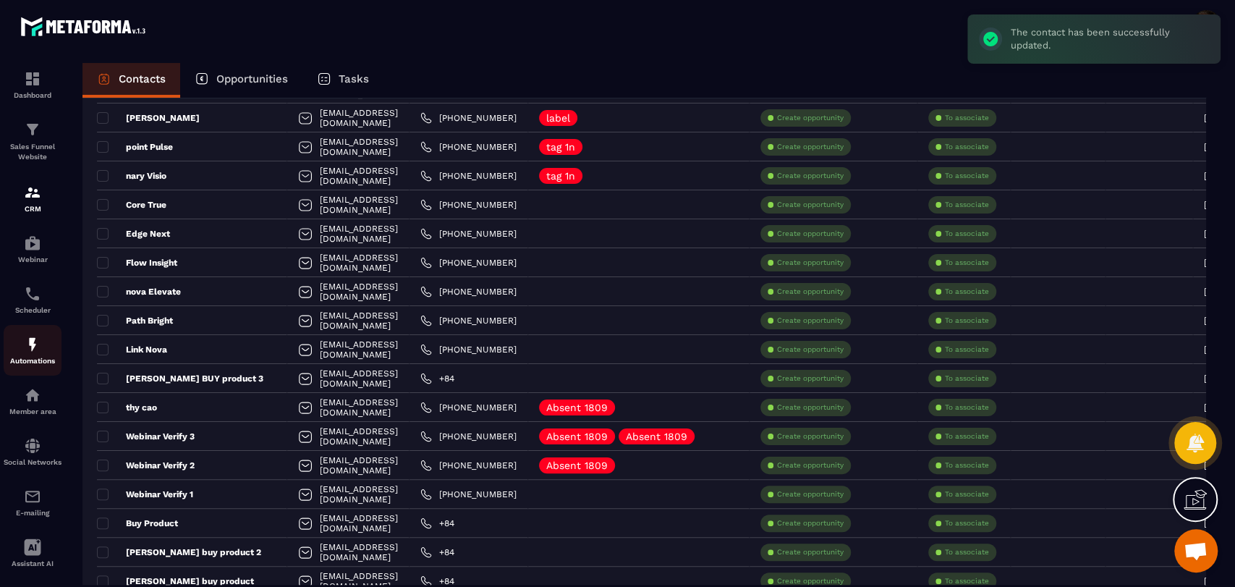
click at [26, 358] on p "Automations" at bounding box center [33, 361] width 58 height 8
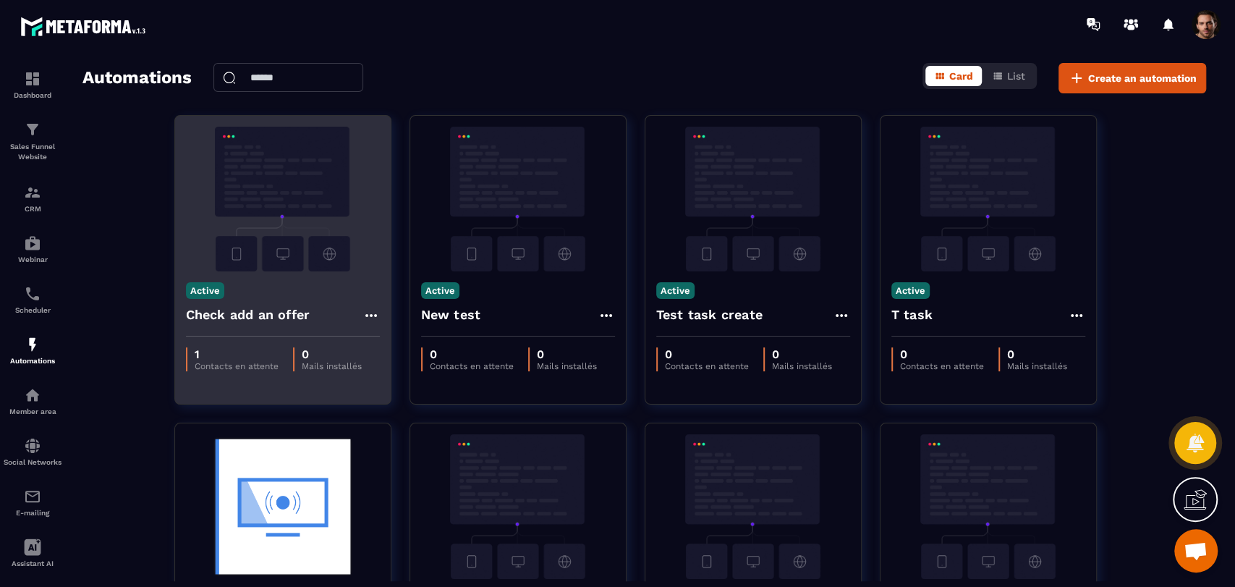
click at [368, 312] on icon at bounding box center [370, 315] width 17 height 17
click at [405, 344] on link "Edit" at bounding box center [405, 348] width 75 height 32
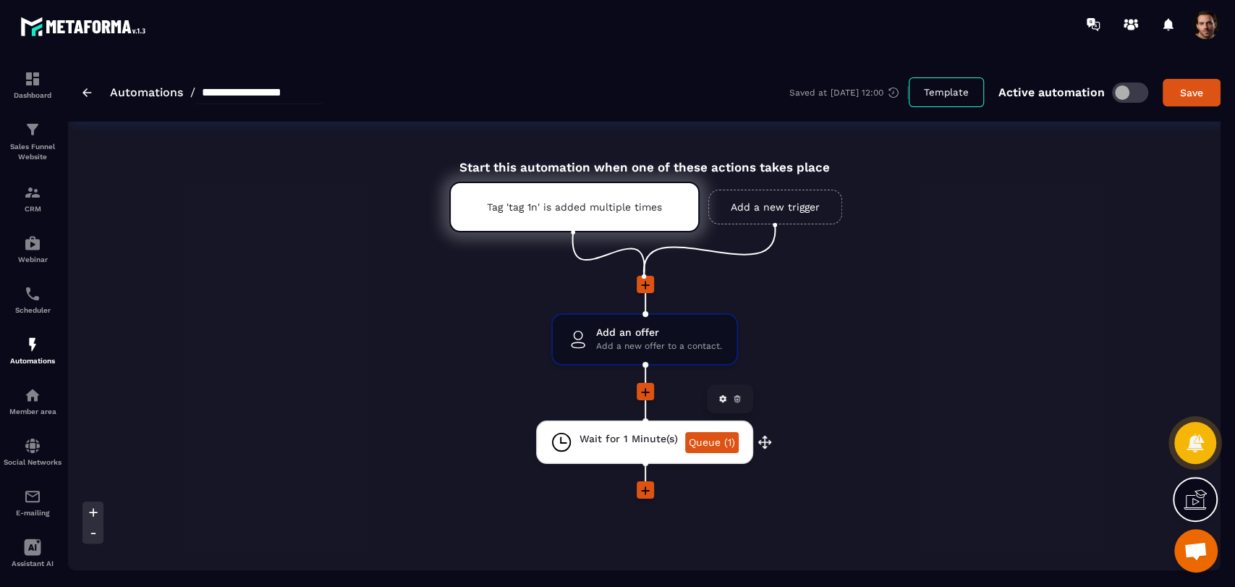
click at [704, 440] on link "Queue (1)" at bounding box center [712, 442] width 54 height 21
